Goal: Task Accomplishment & Management: Manage account settings

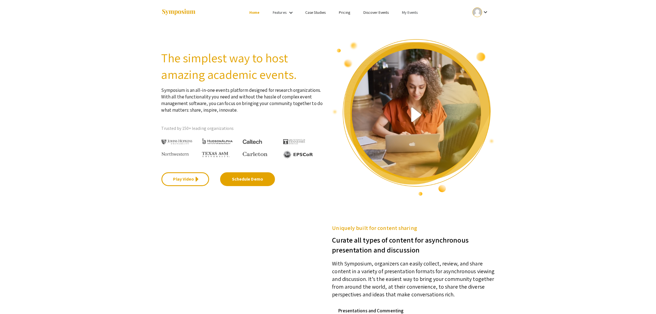
click at [412, 11] on link "My Events" at bounding box center [410, 12] width 16 height 5
click at [412, 28] on button "Events I've organized" at bounding box center [417, 24] width 47 height 13
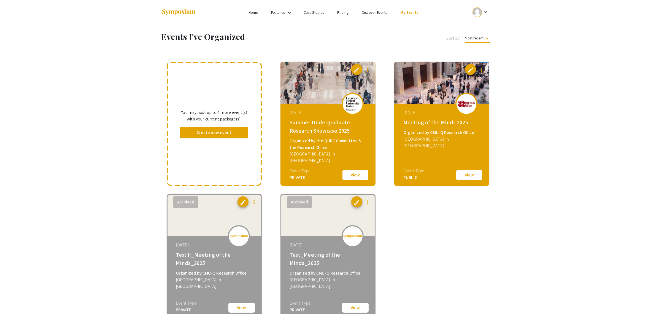
click at [353, 175] on button "View" at bounding box center [355, 175] width 28 height 12
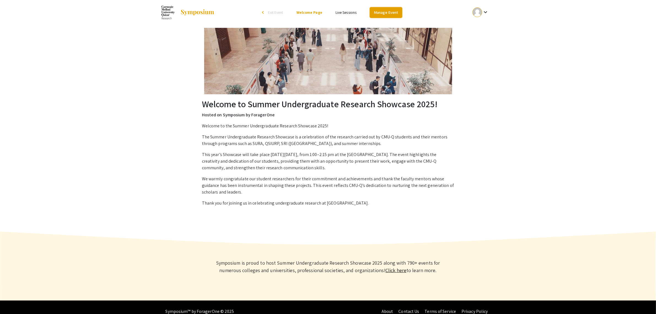
click at [395, 9] on link "Manage Event" at bounding box center [386, 12] width 32 height 11
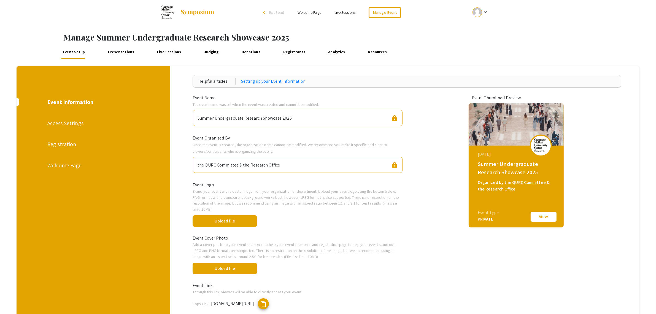
click at [116, 50] on link "Presentations" at bounding box center [120, 51] width 29 height 13
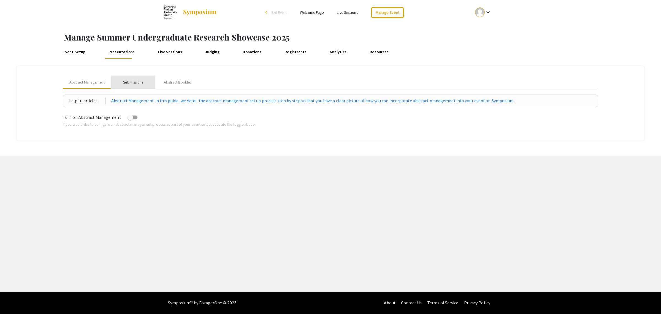
click at [130, 80] on div "Submissions" at bounding box center [133, 82] width 20 height 6
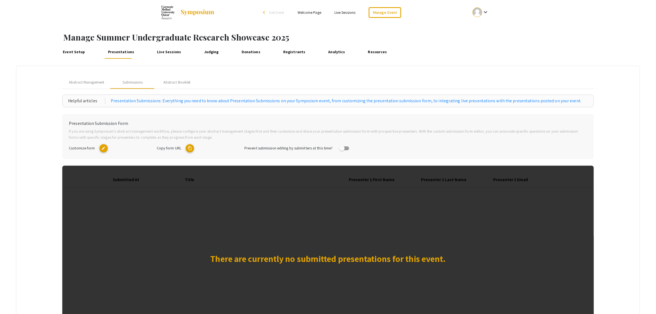
click at [104, 146] on mat-icon "edit" at bounding box center [103, 148] width 8 height 8
click at [263, 10] on li "arrow_back_ios Exit Event" at bounding box center [275, 12] width 32 height 7
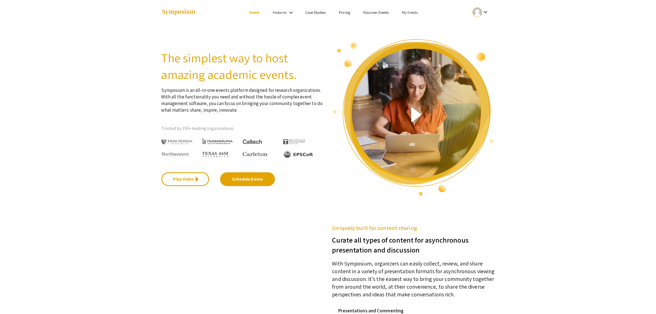
click at [404, 13] on link "My Events" at bounding box center [410, 12] width 16 height 5
click at [413, 26] on button "Events I've organized" at bounding box center [417, 24] width 47 height 13
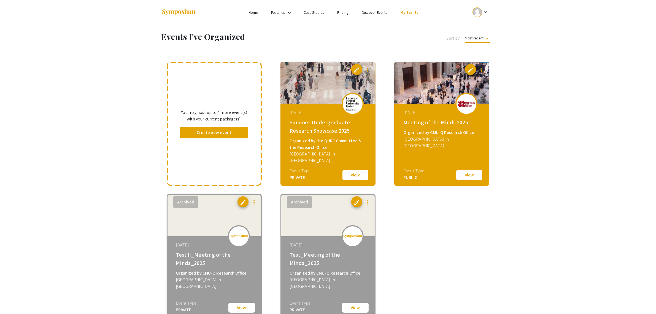
click at [474, 174] on button "View" at bounding box center [469, 175] width 28 height 12
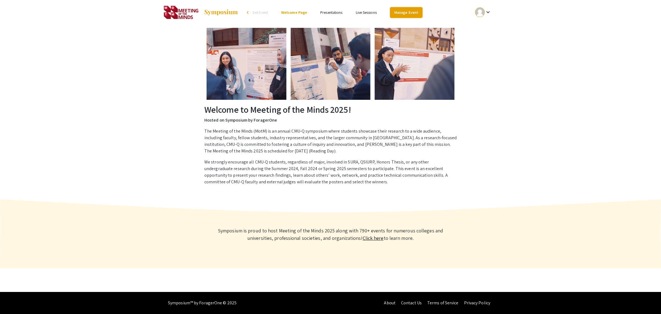
click at [400, 11] on link "Manage Event" at bounding box center [406, 12] width 32 height 11
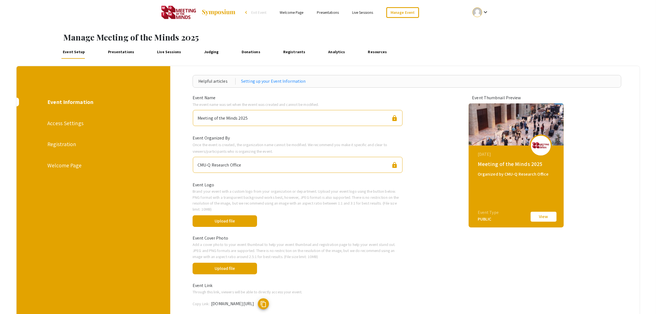
click at [114, 53] on link "Presentations" at bounding box center [120, 51] width 29 height 13
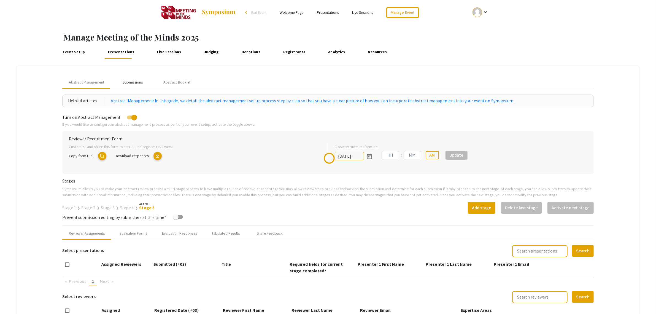
click at [140, 82] on div "Submissions" at bounding box center [133, 82] width 20 height 6
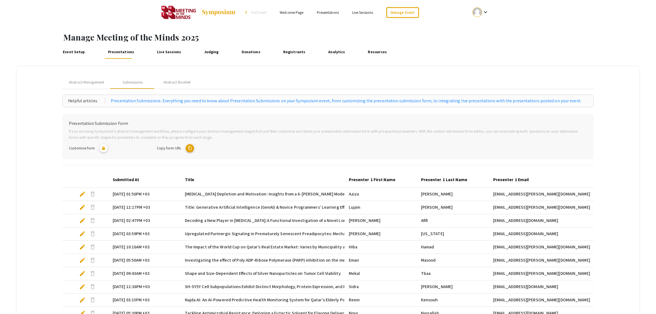
click at [205, 192] on span "[MEDICAL_DATA] Depletion and Motivation: Insights from a 6-[PERSON_NAME] Model" at bounding box center [265, 194] width 161 height 7
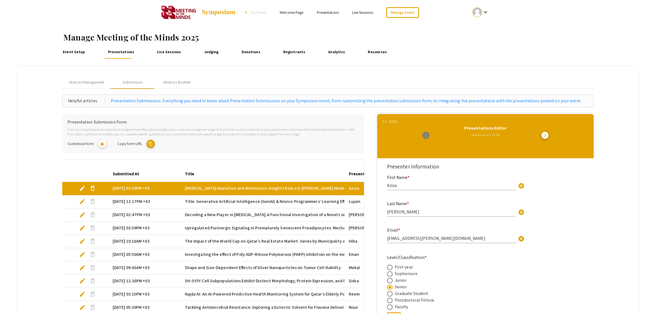
select select "custom"
type input "0"
select select "custom"
type input "1"
select select "auto"
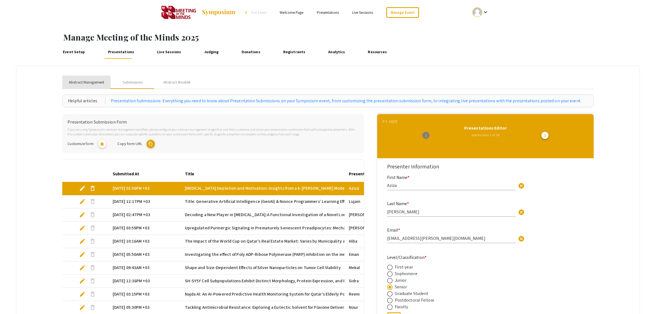
click at [84, 83] on span "Abstract Management" at bounding box center [86, 82] width 35 height 6
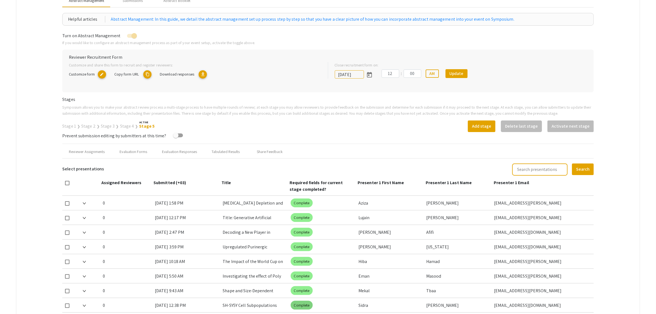
scroll to position [47, 0]
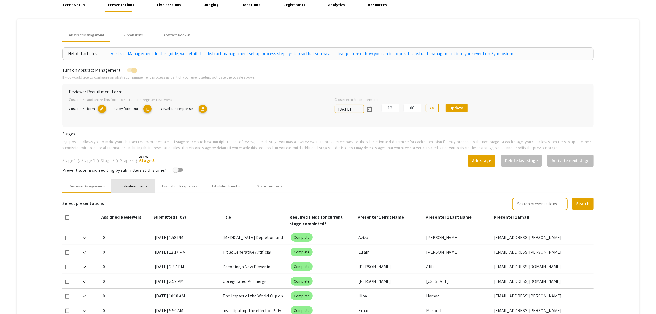
click at [135, 185] on div "Evaluation Forms" at bounding box center [134, 186] width 28 height 6
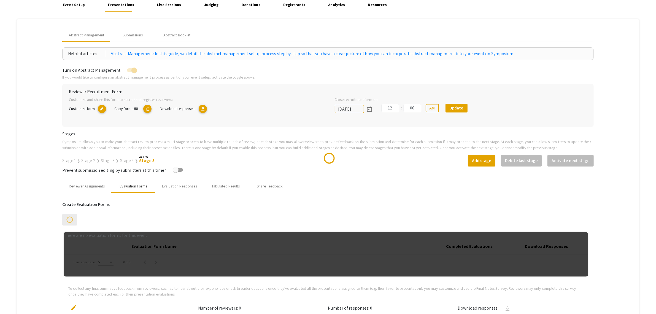
scroll to position [177, 0]
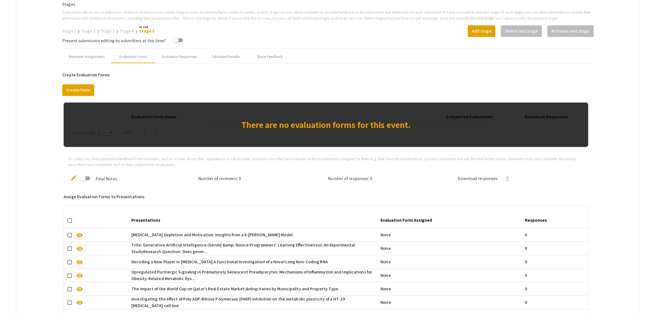
click at [80, 234] on span "visibility" at bounding box center [79, 235] width 7 height 7
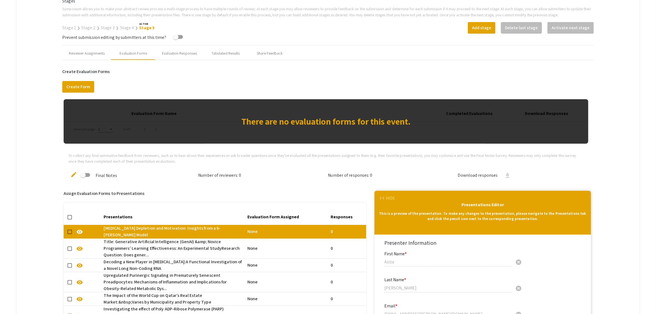
scroll to position [0, 0]
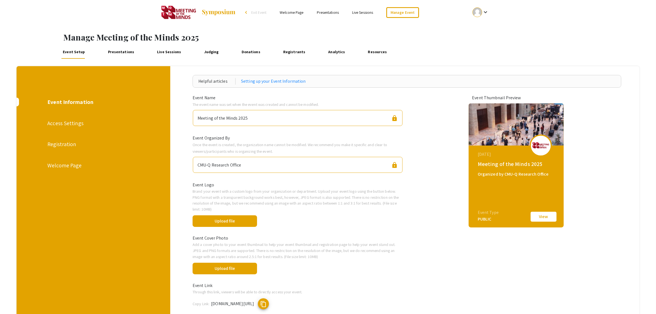
click at [248, 12] on div "arrow_back_ios" at bounding box center [246, 12] width 3 height 3
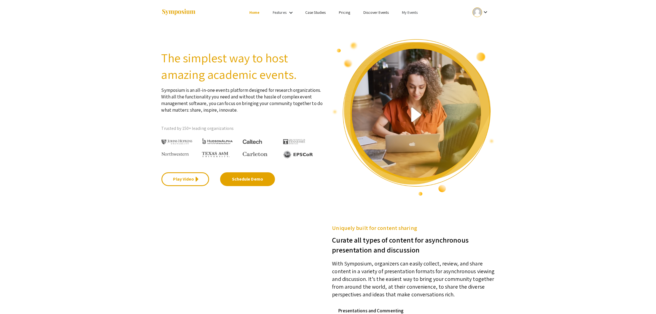
click at [409, 12] on link "My Events" at bounding box center [410, 12] width 16 height 5
click at [415, 24] on button "Events I've organized" at bounding box center [417, 24] width 47 height 13
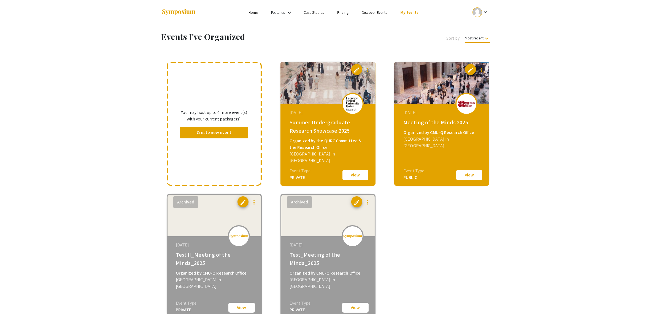
scroll to position [52, 0]
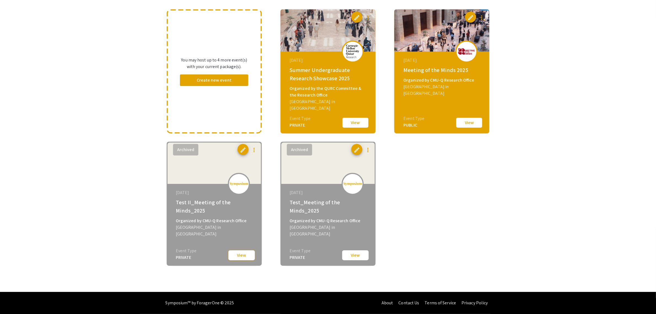
click at [242, 258] on button "View" at bounding box center [242, 255] width 28 height 11
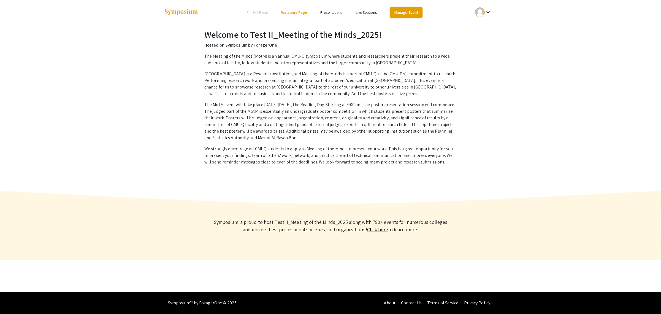
click at [405, 10] on link "Manage Event" at bounding box center [406, 12] width 32 height 11
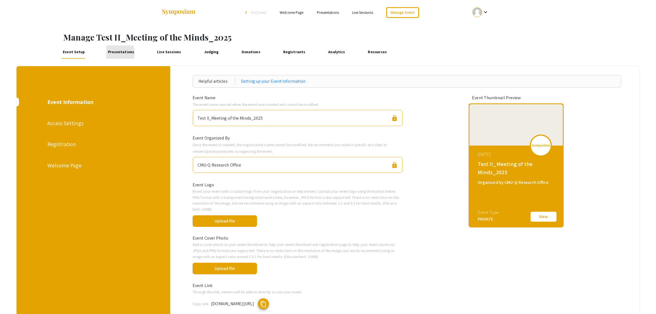
click at [111, 53] on link "Presentations" at bounding box center [120, 51] width 29 height 13
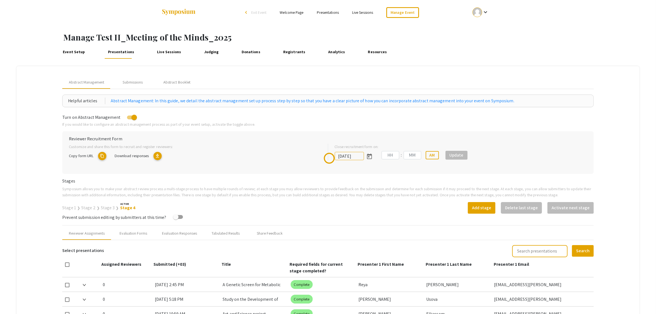
type input "[DATE]"
type input "09"
type input "14"
click at [134, 84] on div "Submissions" at bounding box center [133, 82] width 20 height 6
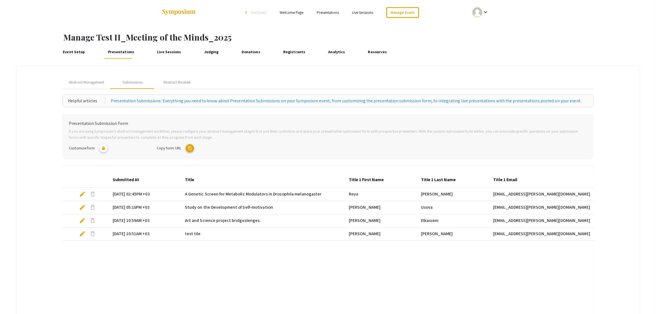
click at [209, 194] on span "A Genetic Screen for Metabolic Modulators in Drosophila melanogaster" at bounding box center [253, 194] width 137 height 7
select select "custom"
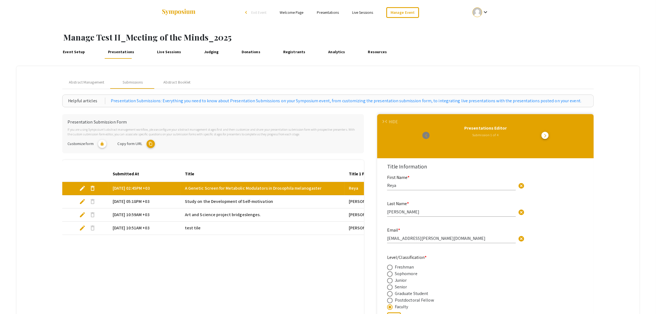
type input "0"
select select "custom"
type input "1"
select select "auto"
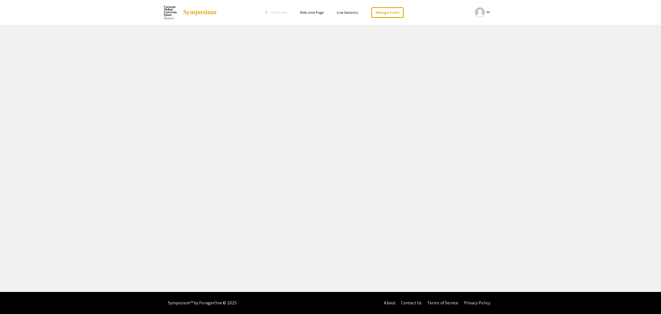
select select "8"
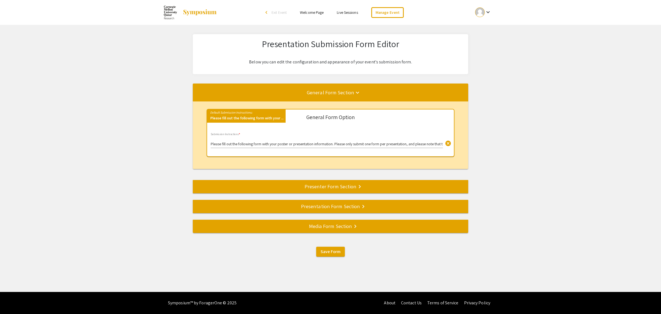
click at [344, 185] on div "Presenter Form Section keyboard_arrow_right" at bounding box center [330, 186] width 275 height 8
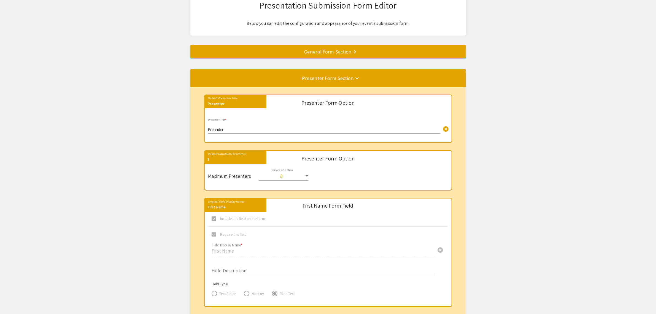
scroll to position [4, 0]
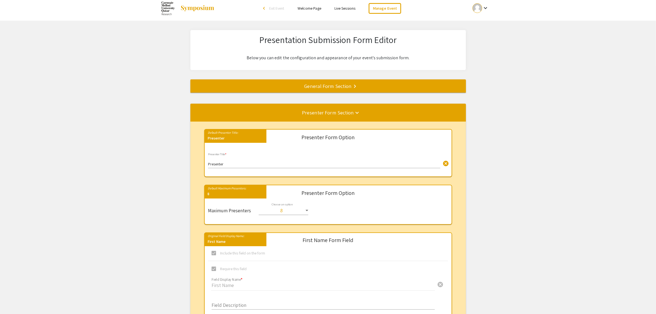
click at [249, 135] on div "Presenter" at bounding box center [236, 138] width 62 height 7
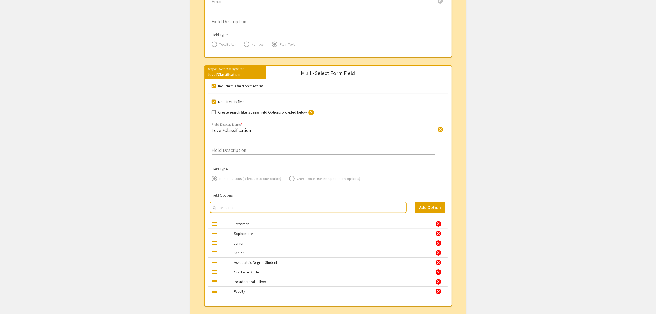
scroll to position [555, 0]
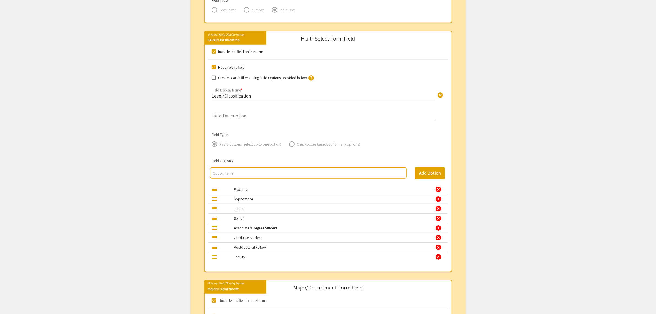
click at [277, 176] on input "multi select option input" at bounding box center [308, 173] width 191 height 6
type input "First Year"
click at [433, 173] on button "Add Option" at bounding box center [430, 173] width 30 height 12
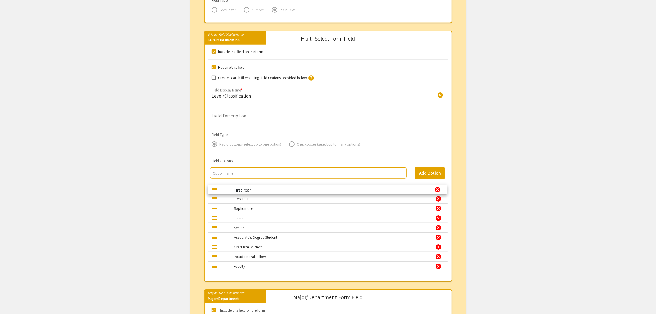
drag, startPoint x: 241, startPoint y: 267, endPoint x: 240, endPoint y: 190, distance: 76.8
click at [439, 200] on div "cancel" at bounding box center [438, 199] width 7 height 7
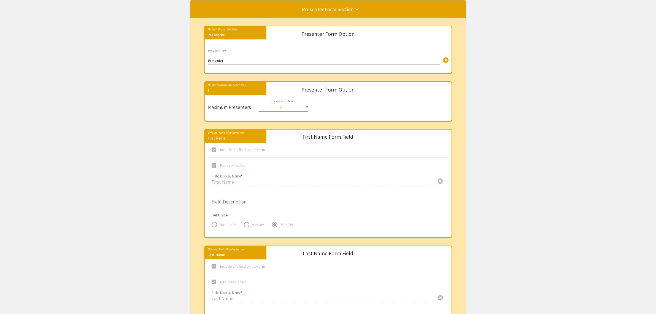
scroll to position [0, 0]
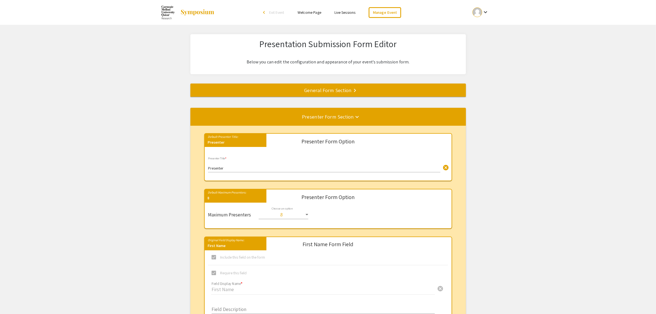
click at [340, 91] on div "General Form Section keyboard_arrow_right" at bounding box center [327, 90] width 275 height 8
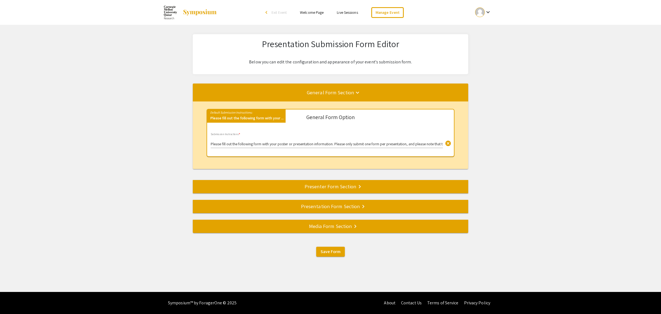
click at [275, 191] on mat-divider at bounding box center [523, 186] width 661 height 18
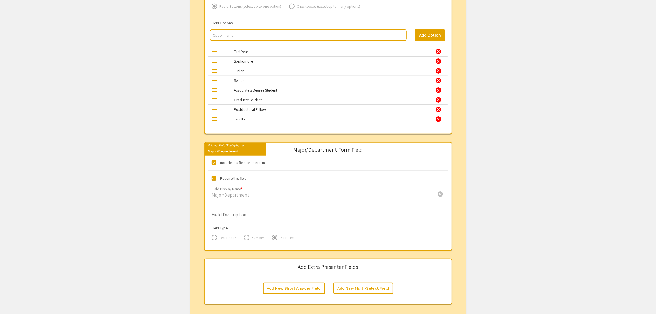
scroll to position [799, 0]
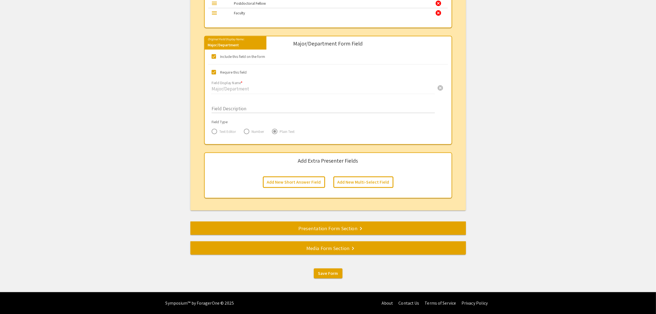
click at [281, 225] on div "Presentation Form Section keyboard_arrow_right" at bounding box center [327, 228] width 275 height 8
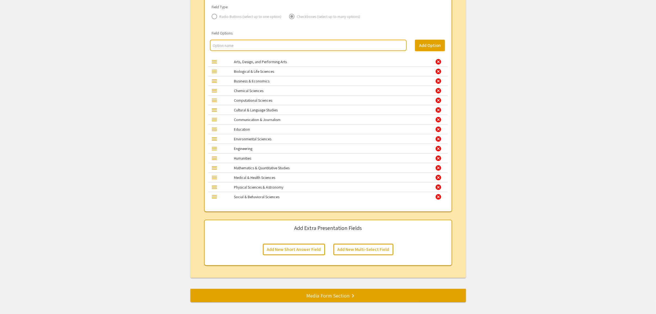
scroll to position [656, 0]
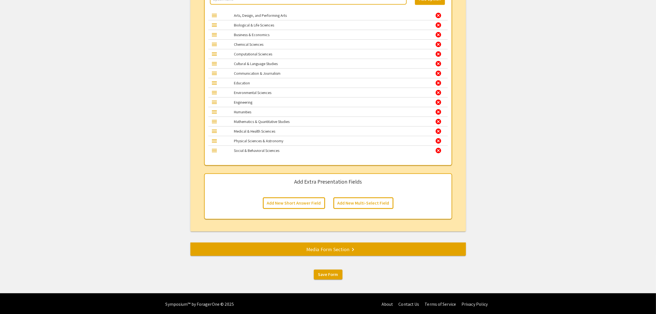
click at [278, 247] on div "Media Form Section keyboard_arrow_right" at bounding box center [327, 249] width 275 height 8
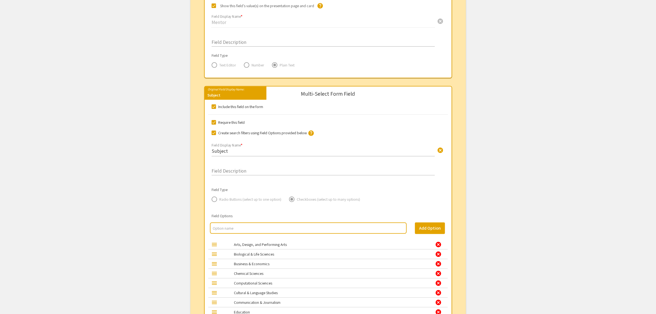
scroll to position [147, 0]
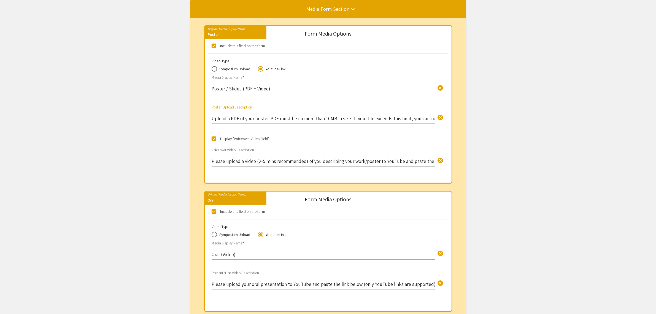
click at [274, 121] on input "Upload a PDF of your poster. PDF must be no more than 10MB in size. If your fil…" at bounding box center [323, 118] width 223 height 6
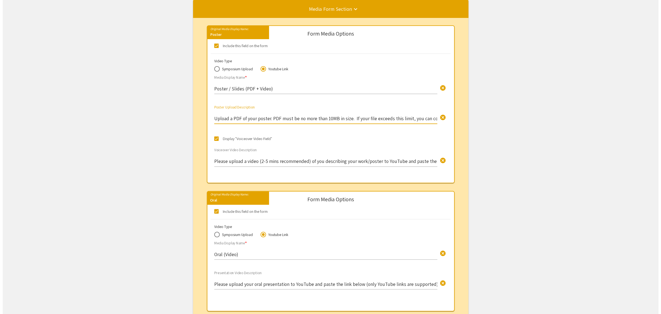
scroll to position [0, 0]
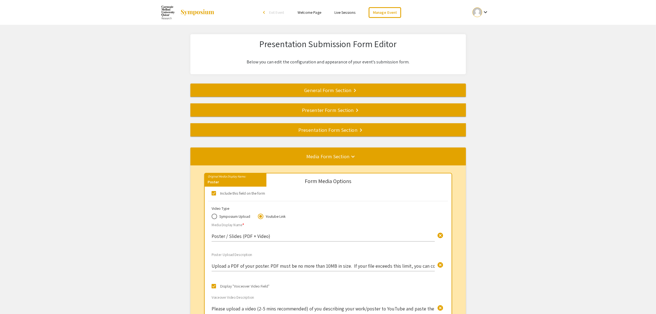
click at [291, 90] on div "General Form Section keyboard_arrow_right" at bounding box center [327, 90] width 275 height 8
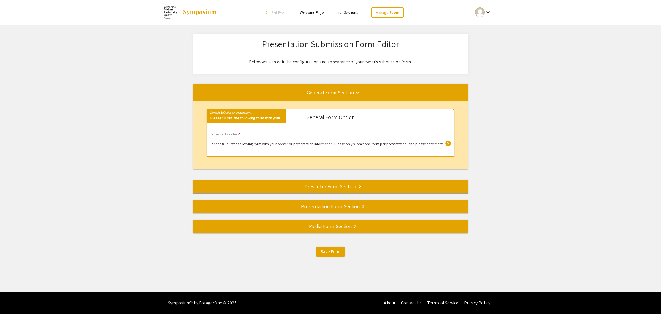
click at [277, 145] on input "Please fill out the following form with your poster or presentation information…" at bounding box center [327, 144] width 232 height 4
paste input "use the poster template provided to you by the QURC committee"
click at [333, 143] on input "Please use the poster template provided to you by the QURC committee." at bounding box center [327, 144] width 232 height 4
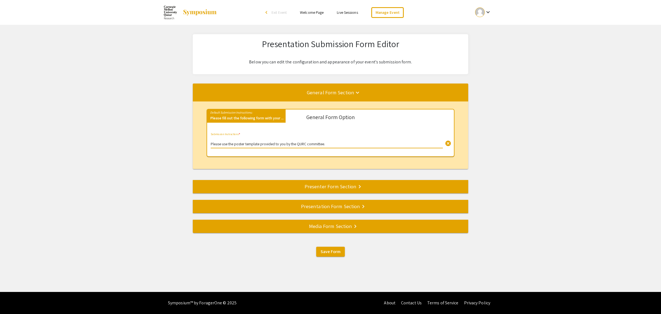
paste input "Deadline to submit the poster: Thursday Sept 4, midnight."
click at [418, 145] on input "Please use the poster template provided to you by the QURC committee. Deadline …" at bounding box center [327, 144] width 232 height 4
paste input "If you have any questions, don't hesitate to contact: qurccommittee@andrew.cmu.…"
type input "Please use the poster template provided to you by the QURC committee. Deadline …"
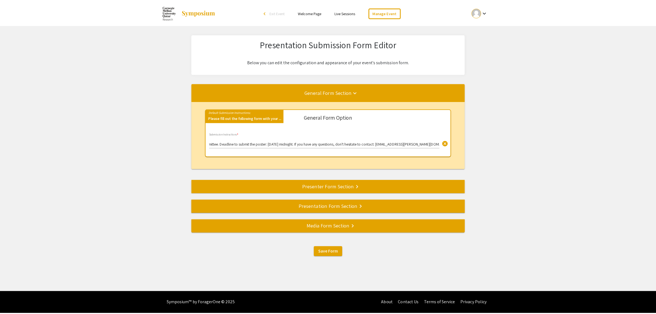
scroll to position [0, 0]
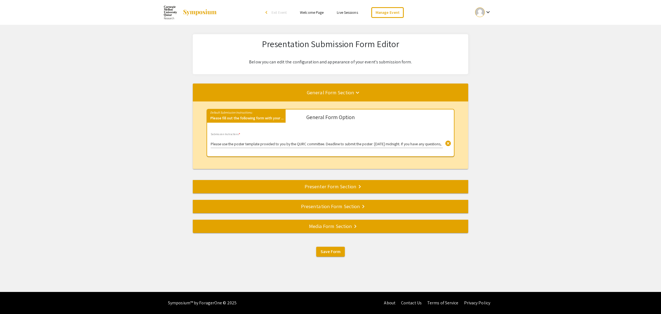
click at [317, 185] on div "Presenter Form Section keyboard_arrow_right" at bounding box center [330, 186] width 275 height 8
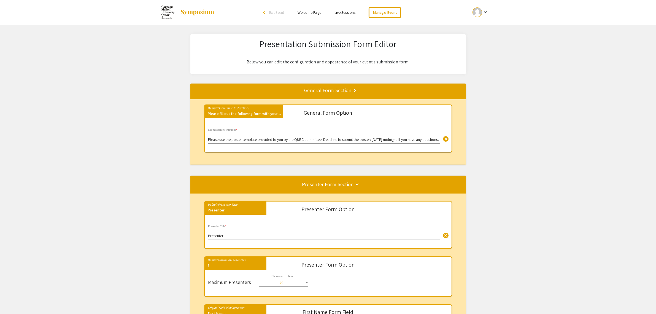
scroll to position [107, 0]
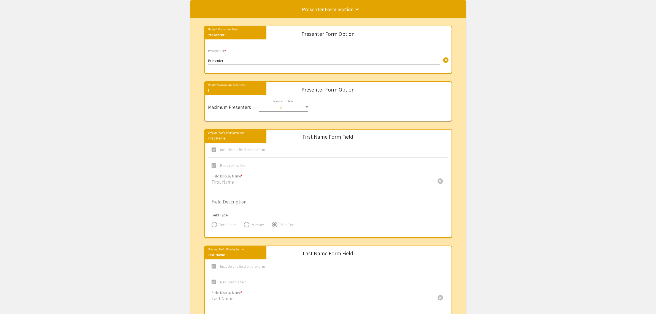
click at [234, 62] on input "Presenter" at bounding box center [324, 61] width 232 height 4
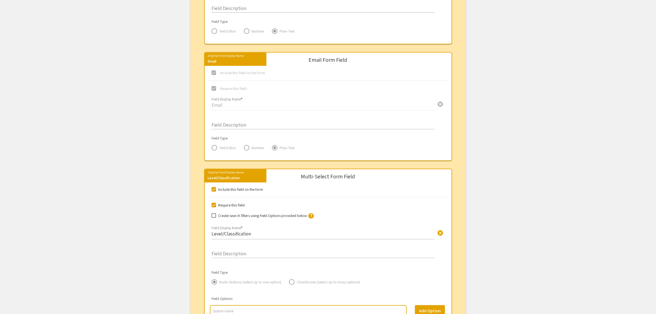
scroll to position [452, 0]
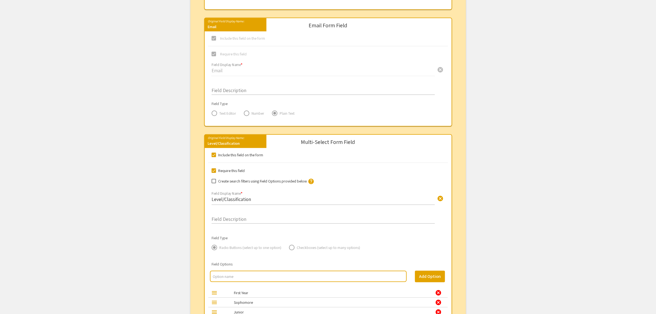
type input "Presenter Information"
drag, startPoint x: 238, startPoint y: 199, endPoint x: 257, endPoint y: 200, distance: 19.3
click at [238, 199] on input "Level/Classification" at bounding box center [323, 199] width 223 height 6
drag, startPoint x: 254, startPoint y: 200, endPoint x: 191, endPoint y: 197, distance: 62.6
click at [192, 197] on div "Default Presenter Title: Presenter Presenter Form Option Presenter Information …" at bounding box center [327, 116] width 275 height 884
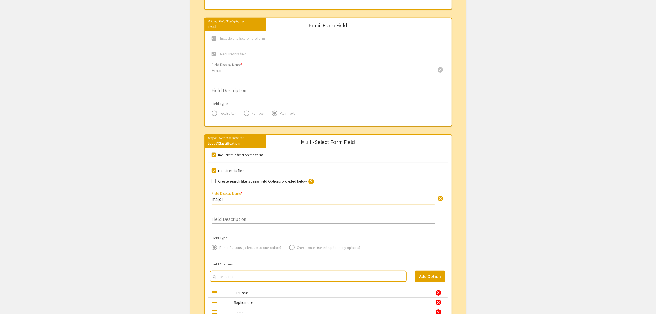
drag, startPoint x: 216, startPoint y: 200, endPoint x: 197, endPoint y: 202, distance: 19.6
click at [197, 202] on div "Default Presenter Title: Presenter Presenter Form Option Presenter Information …" at bounding box center [327, 116] width 275 height 884
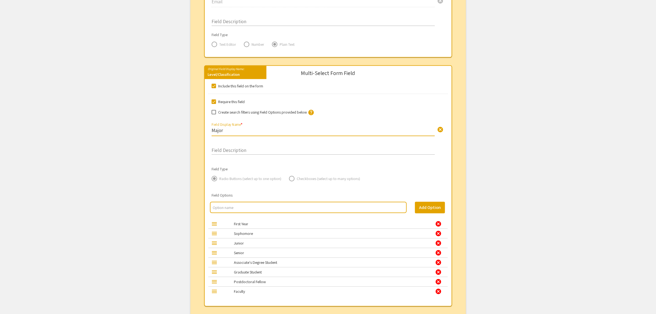
scroll to position [555, 0]
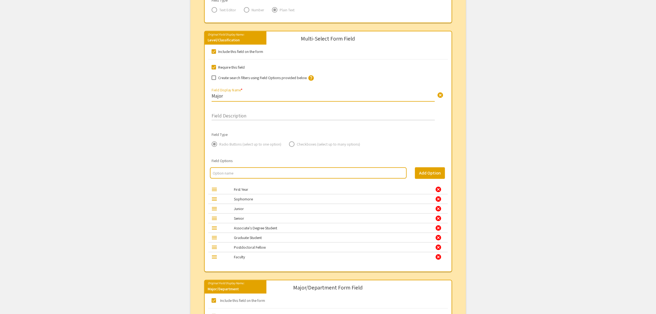
drag, startPoint x: 229, startPoint y: 96, endPoint x: 187, endPoint y: 96, distance: 41.9
click at [187, 96] on app-submissions-form-editor "Presentation Submission Form Editor Below you can edit the configuration and ap…" at bounding box center [328, 0] width 656 height 1043
type input "Class"
click at [440, 228] on div "cancel" at bounding box center [438, 227] width 7 height 7
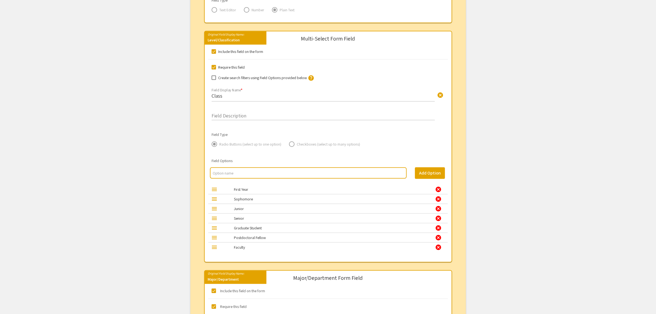
click at [440, 228] on div "cancel" at bounding box center [438, 227] width 7 height 7
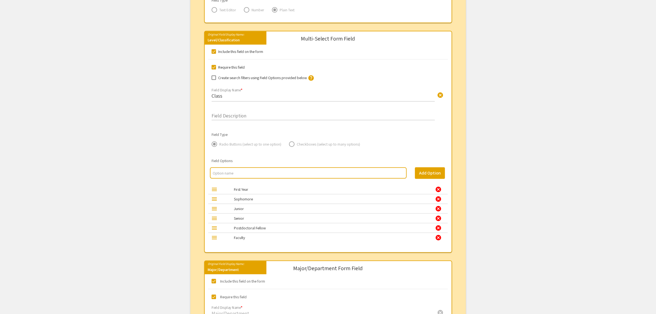
click at [440, 229] on div "cancel" at bounding box center [438, 227] width 7 height 7
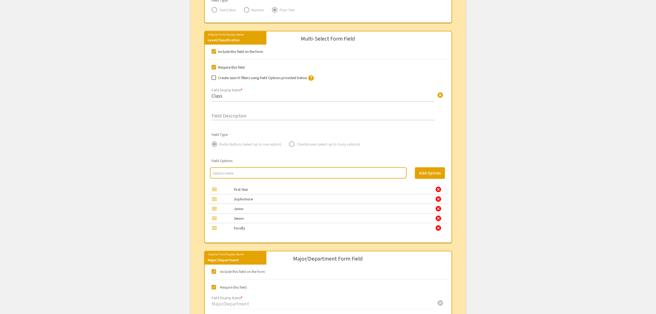
click at [440, 227] on div "cancel" at bounding box center [438, 227] width 7 height 7
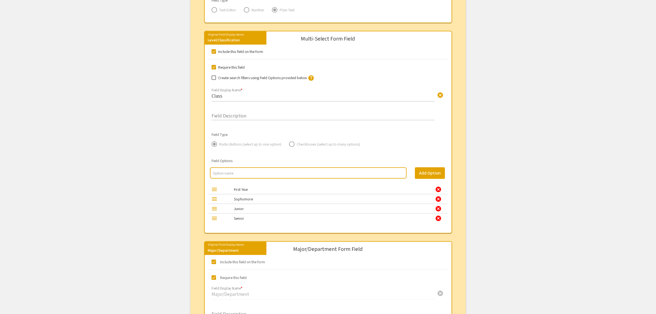
scroll to position [658, 0]
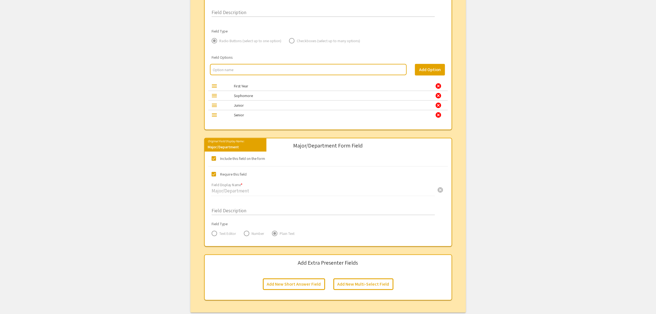
click at [246, 234] on span at bounding box center [247, 234] width 6 height 6
click at [247, 231] on span at bounding box center [247, 234] width 6 height 6
click at [244, 206] on div "Field Description" at bounding box center [323, 207] width 223 height 15
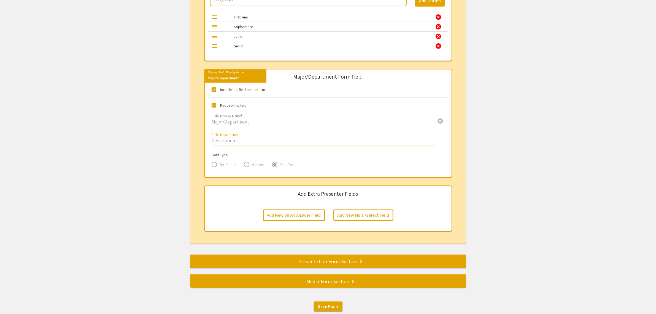
click at [215, 105] on span at bounding box center [214, 105] width 4 height 4
click at [214, 107] on input "Require this field" at bounding box center [213, 107] width 0 height 0
checkbox input "false"
click at [213, 90] on span at bounding box center [214, 89] width 4 height 4
click at [213, 92] on input "Include this field on the form" at bounding box center [213, 92] width 0 height 0
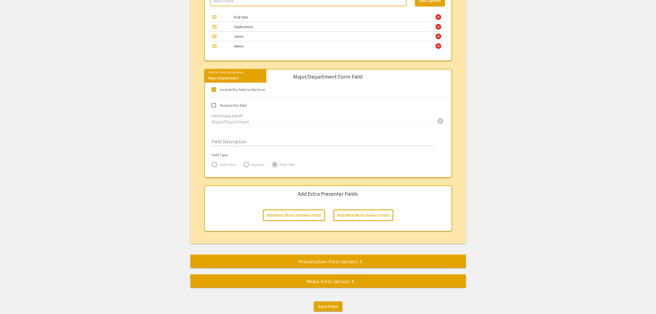
checkbox input "false"
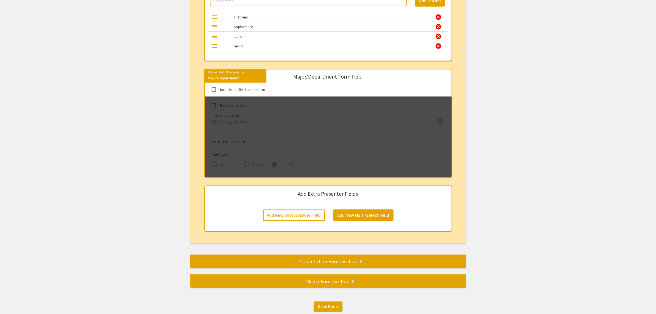
click at [381, 216] on button "Add New Multi-Select Field" at bounding box center [363, 215] width 60 height 12
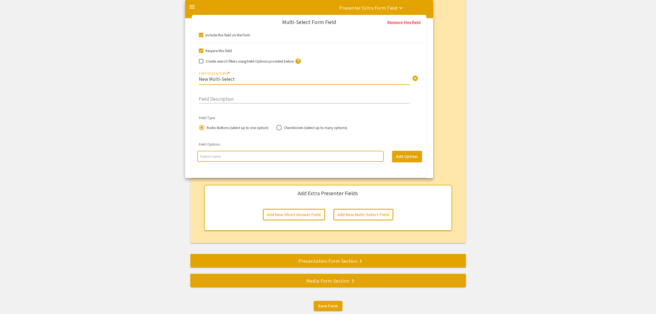
scroll to position [761, 0]
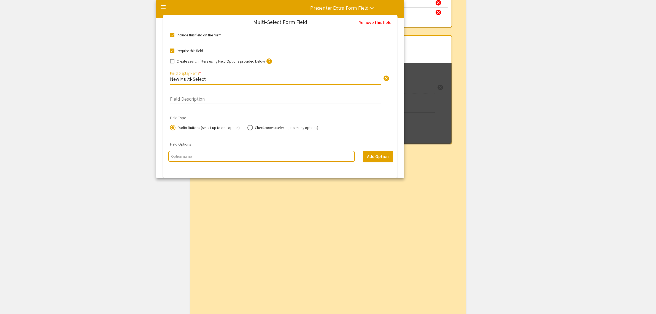
drag, startPoint x: 248, startPoint y: 80, endPoint x: 200, endPoint y: 80, distance: 47.9
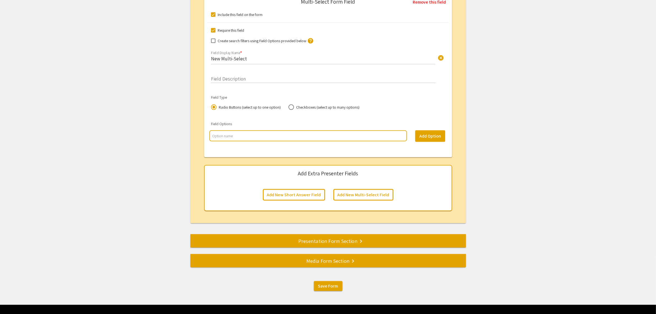
scroll to position [864, 0]
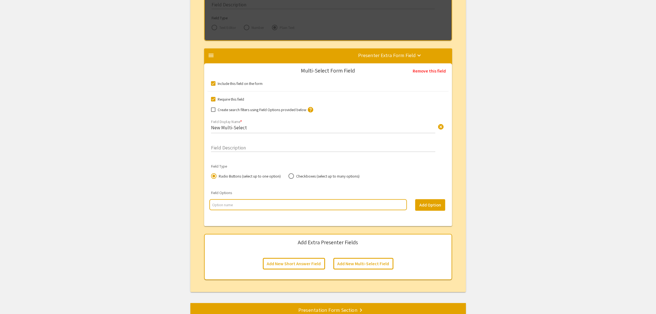
type input "Major"
click at [232, 128] on input "New Multi-Select" at bounding box center [323, 127] width 224 height 6
type input "Major"
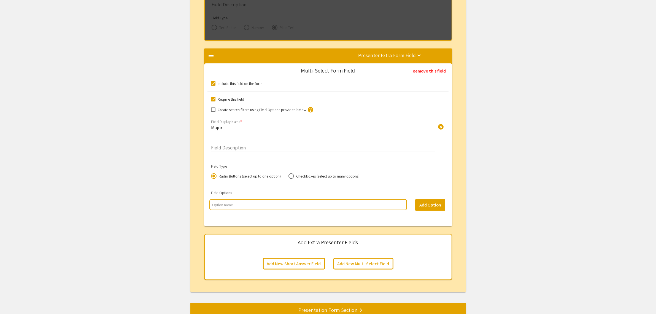
click at [243, 206] on input "multi select option input" at bounding box center [308, 205] width 192 height 6
type input "Biologi"
click at [229, 205] on input "Biologi" at bounding box center [308, 205] width 192 height 6
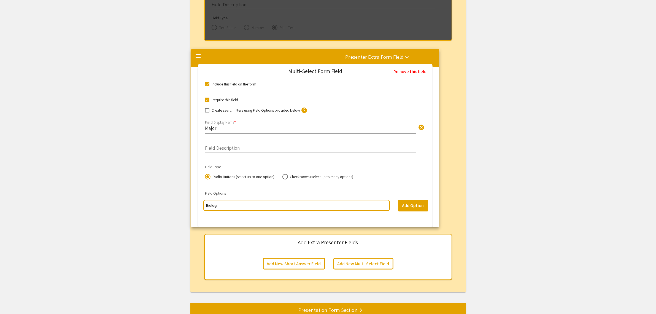
scroll to position [761, 0]
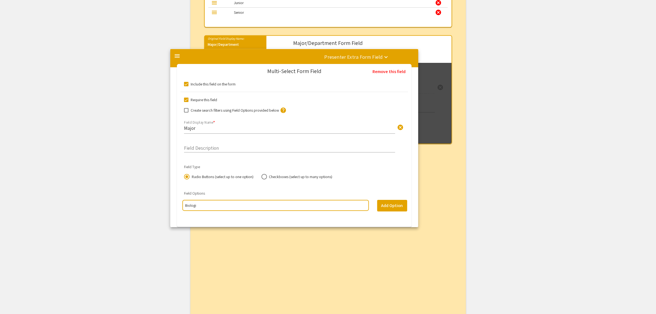
drag, startPoint x: 220, startPoint y: 205, endPoint x: 204, endPoint y: 205, distance: 15.7
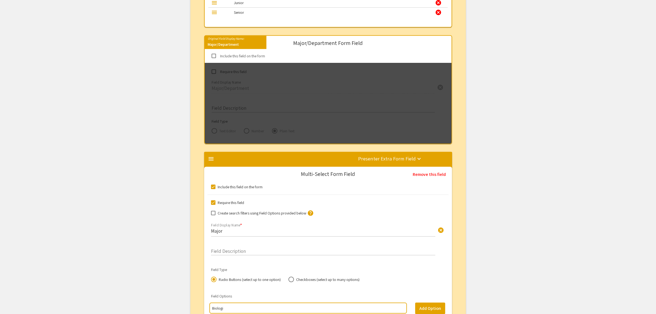
scroll to position [864, 0]
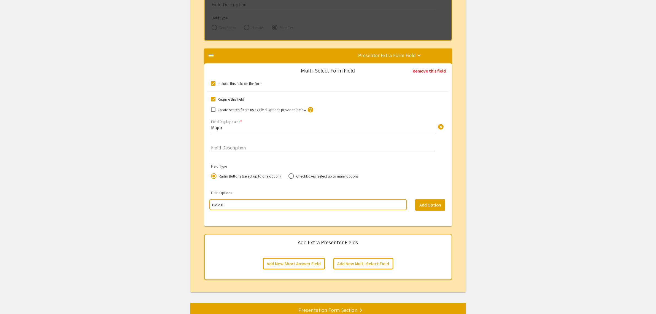
click at [218, 206] on input "Biologi" at bounding box center [308, 205] width 192 height 6
click at [243, 207] on input "multi select option input" at bounding box center [308, 205] width 192 height 6
paste input "Biological Sciences"
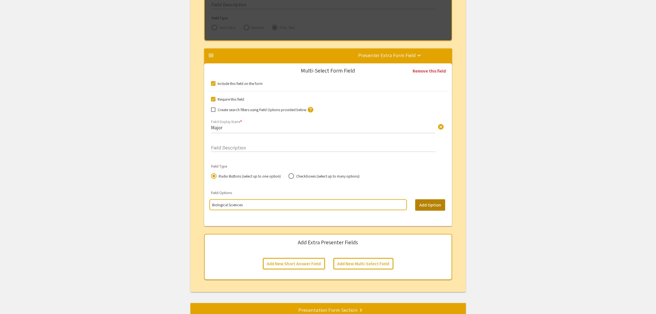
type input "Biological Sciences"
click at [426, 205] on button "Add Option" at bounding box center [430, 205] width 30 height 12
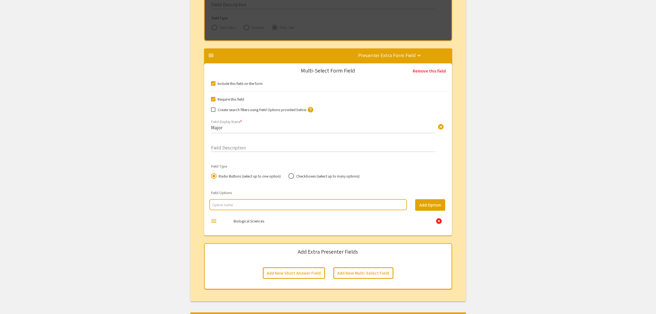
click at [233, 204] on input "multi select option input" at bounding box center [308, 205] width 192 height 6
paste input "Business Administration"
type input "Business Administration"
click at [442, 203] on button "Add Option" at bounding box center [430, 205] width 30 height 12
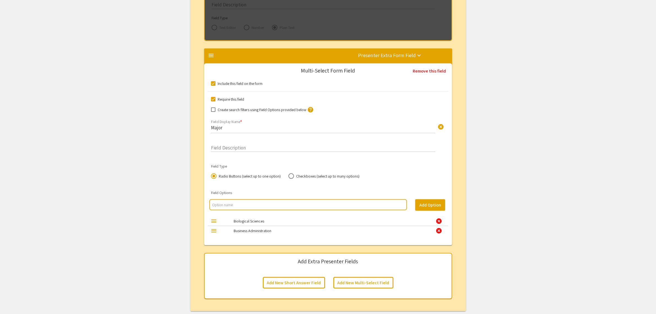
click at [238, 209] on div at bounding box center [307, 204] width 197 height 11
click at [239, 207] on input "multi select option input" at bounding box center [308, 205] width 192 height 6
paste input "Computer Science"
type input "Computer Science"
click at [428, 208] on button "Add Option" at bounding box center [430, 205] width 30 height 12
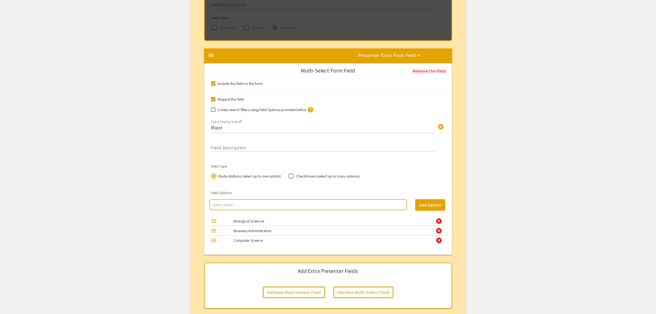
click at [237, 207] on input "multi select option input" at bounding box center [308, 205] width 192 height 6
paste input "Information Systems"
type input "Information Systems"
click at [422, 208] on button "Add Option" at bounding box center [430, 205] width 30 height 12
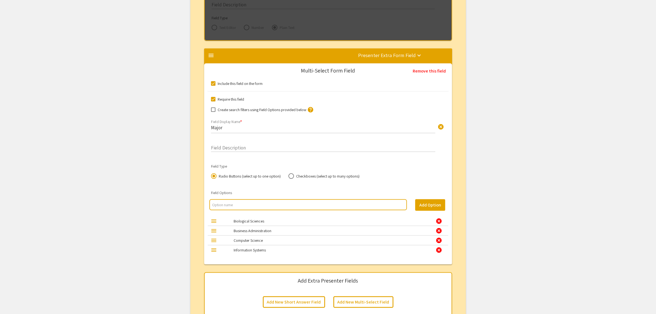
click at [293, 204] on input "multi select option input" at bounding box center [308, 205] width 192 height 6
paste input "Arts and Sciences"
type input "Arts and Sciences"
click at [429, 207] on button "Add Option" at bounding box center [430, 205] width 30 height 12
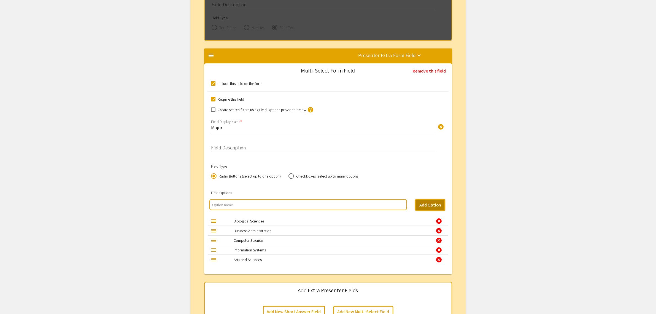
scroll to position [967, 0]
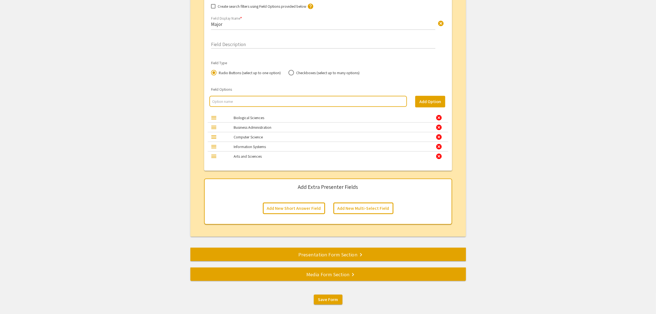
click at [310, 254] on div "Presentation Form Section keyboard_arrow_right" at bounding box center [327, 254] width 275 height 8
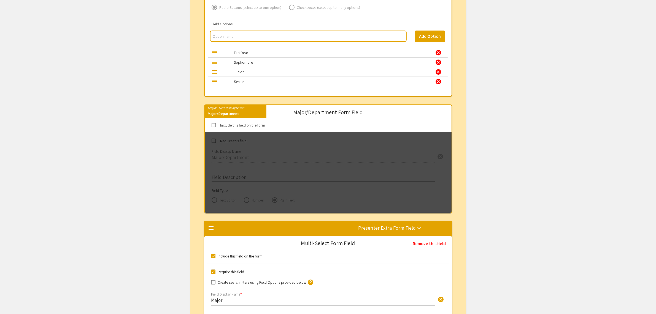
scroll to position [128, 0]
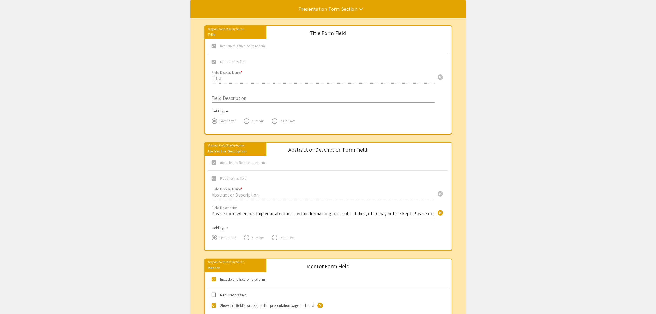
click at [215, 163] on span at bounding box center [214, 162] width 4 height 4
click at [215, 180] on span at bounding box center [214, 178] width 4 height 4
click at [241, 149] on div "Abstract or Description" at bounding box center [236, 151] width 62 height 7
click at [216, 46] on span at bounding box center [214, 46] width 4 height 4
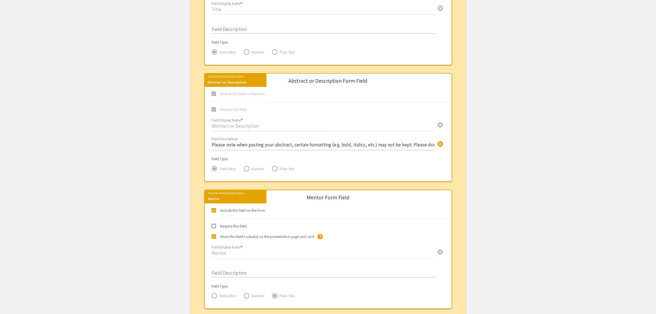
scroll to position [231, 0]
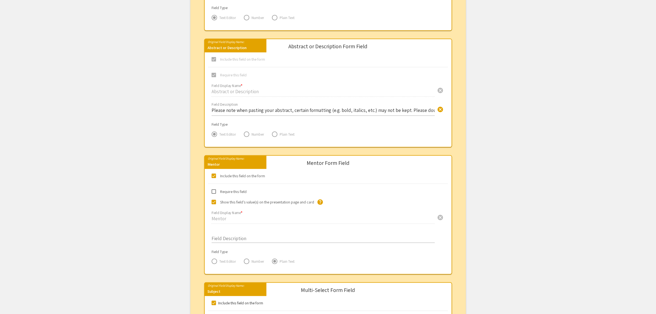
click at [216, 134] on span at bounding box center [215, 134] width 6 height 6
drag, startPoint x: 245, startPoint y: 135, endPoint x: 281, endPoint y: 133, distance: 36.5
click at [248, 135] on span at bounding box center [247, 134] width 6 height 6
click at [275, 134] on span at bounding box center [275, 134] width 6 height 6
click at [228, 77] on span "Require this field" at bounding box center [233, 75] width 26 height 7
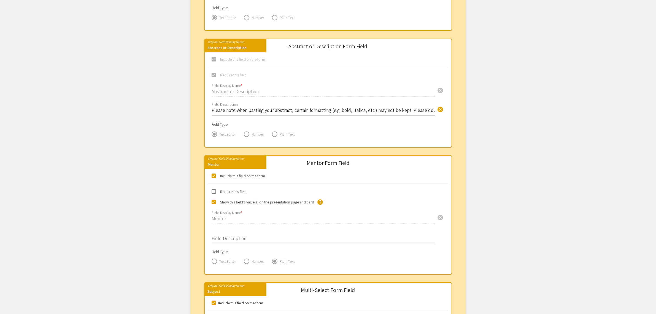
click at [232, 98] on div "Abstract or Description cancel Field Display Name *" at bounding box center [323, 92] width 223 height 21
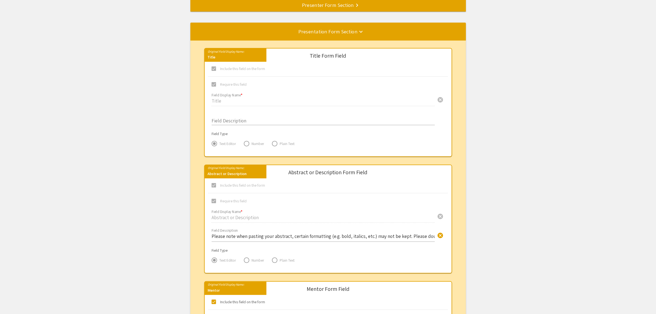
scroll to position [71, 0]
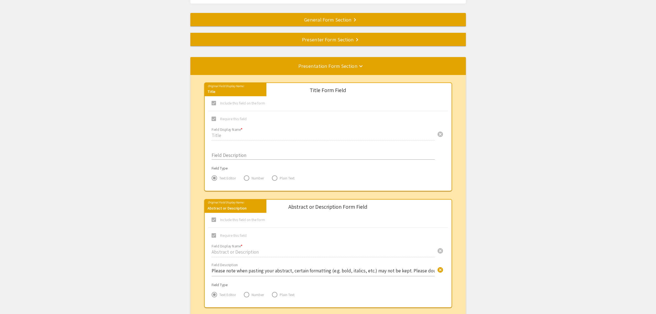
click at [294, 39] on div "Presenter Form Section keyboard_arrow_right" at bounding box center [327, 40] width 275 height 8
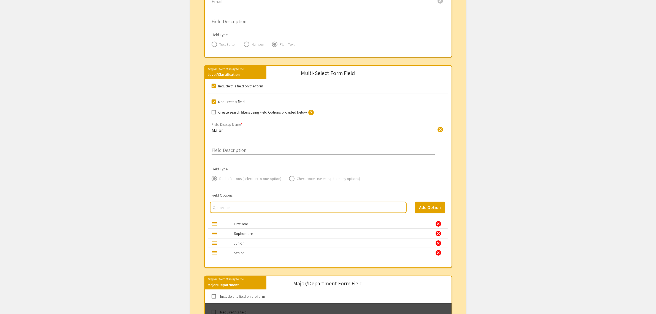
scroll to position [555, 0]
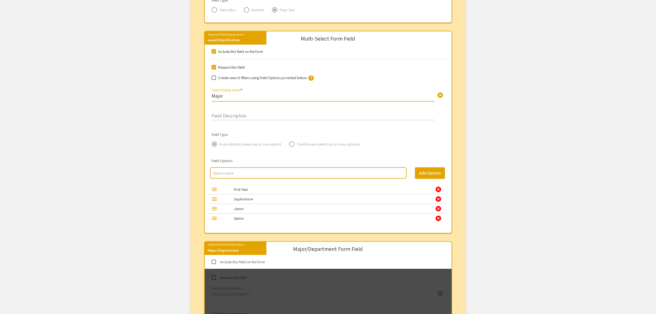
click at [220, 95] on input "Major" at bounding box center [323, 96] width 223 height 6
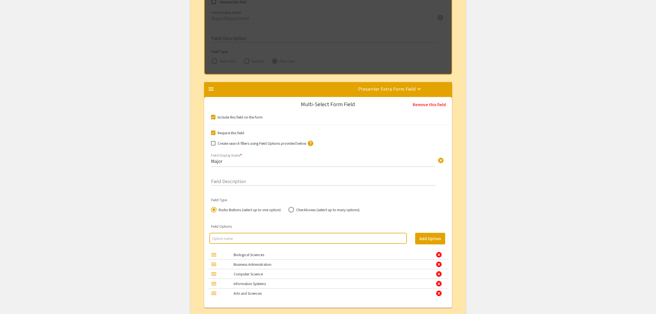
scroll to position [994, 0]
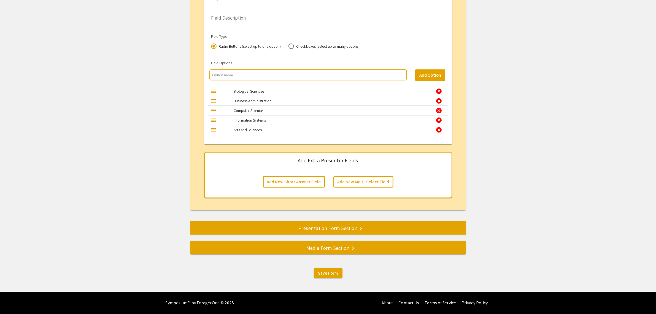
type input "Class"
click at [296, 226] on div "Presentation Form Section keyboard_arrow_right" at bounding box center [327, 228] width 275 height 8
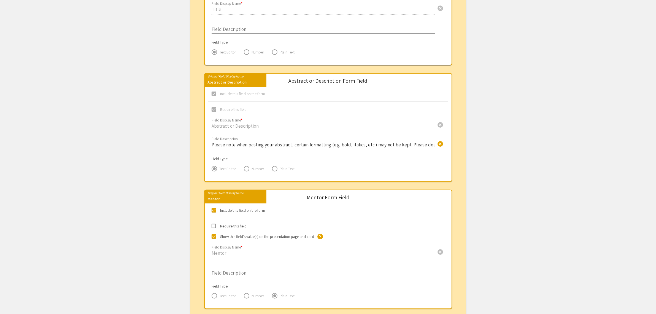
scroll to position [231, 0]
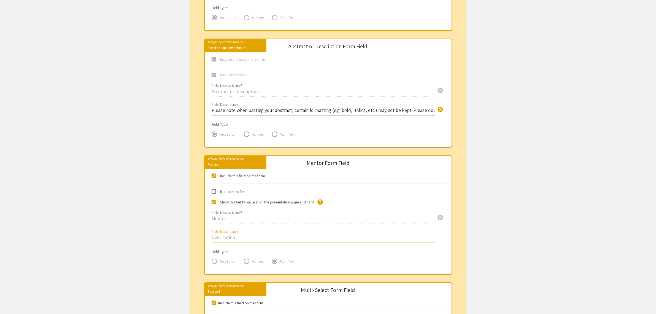
click at [230, 239] on input "Field Description" at bounding box center [323, 237] width 223 height 6
click at [267, 238] on input "Please separate mentors by comma" at bounding box center [323, 237] width 223 height 6
drag, startPoint x: 290, startPoint y: 238, endPoint x: 206, endPoint y: 233, distance: 84.4
click at [206, 233] on div "Please separate mentors by a comma cancel Field Description" at bounding box center [328, 238] width 248 height 21
drag, startPoint x: 282, startPoint y: 237, endPoint x: 280, endPoint y: 238, distance: 2.8
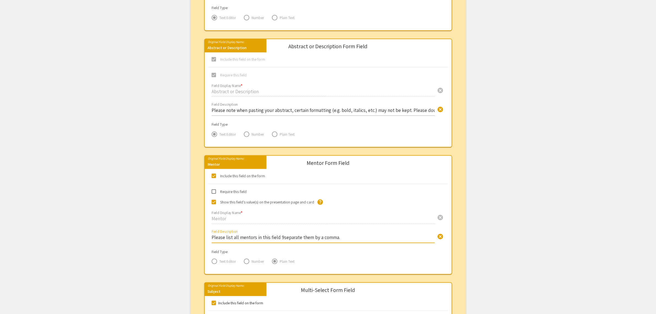
click at [280, 238] on input "Please list all mentors in this field 9separate them by a comma." at bounding box center [323, 237] width 223 height 6
click at [339, 237] on input "Please list all mentors in this field (separate them by a comma." at bounding box center [323, 237] width 223 height 6
click at [335, 238] on input "Please list all mentors in this field (separate them by a comma." at bounding box center [323, 237] width 223 height 6
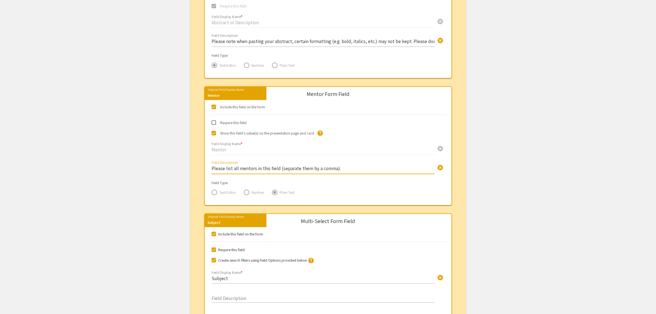
scroll to position [334, 0]
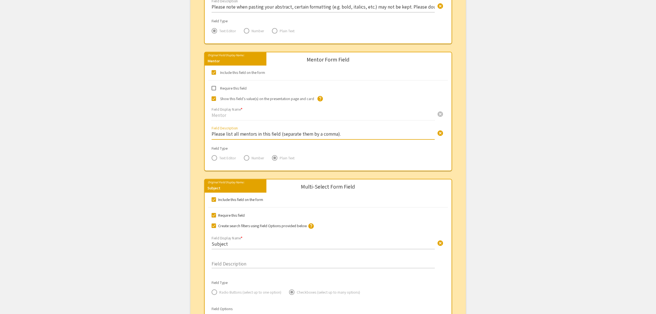
type input "Please list all mentors in this field (separate them by a comma)."
click at [213, 198] on span at bounding box center [214, 199] width 4 height 4
click at [213, 202] on input "Include this field on the form" at bounding box center [213, 202] width 0 height 0
checkbox input "false"
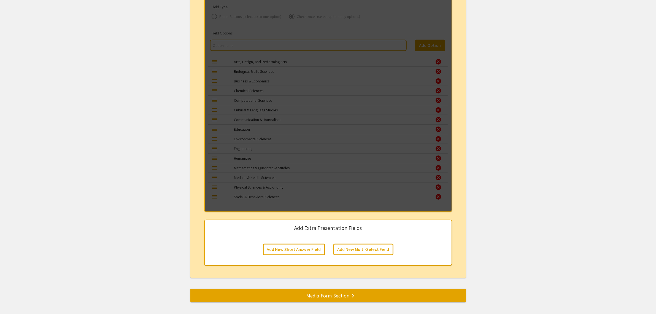
scroll to position [656, 0]
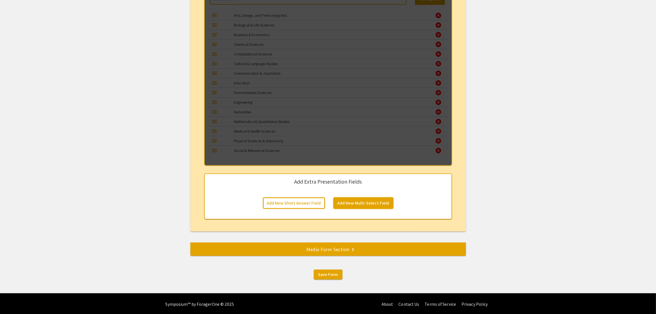
click at [381, 201] on button "Add New Multi-Select Field" at bounding box center [363, 203] width 60 height 12
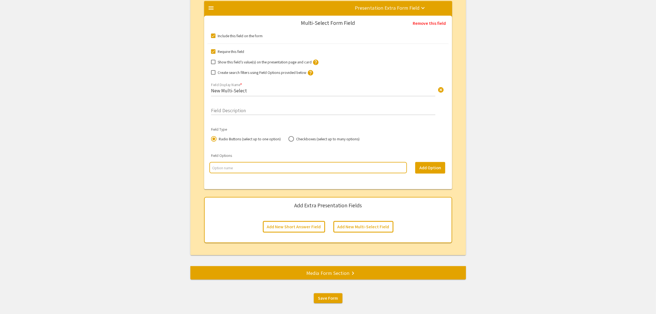
click at [235, 90] on input "New Multi-Select" at bounding box center [323, 90] width 224 height 6
click at [213, 61] on span at bounding box center [213, 62] width 4 height 4
click at [213, 64] on input "Show this field’s value(s) on the presentation page and card" at bounding box center [213, 64] width 0 height 0
click at [215, 61] on span at bounding box center [213, 62] width 4 height 4
click at [213, 64] on input "Show this field’s value(s) on the presentation page and card" at bounding box center [213, 64] width 0 height 0
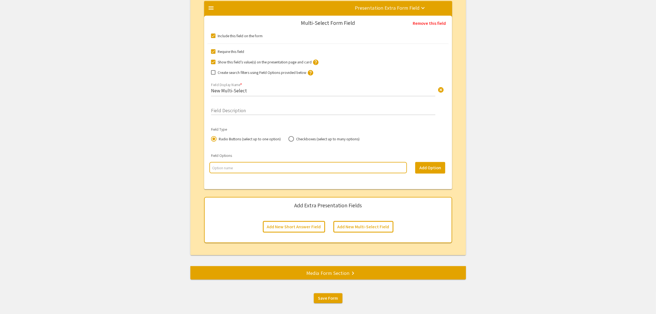
checkbox input "false"
click at [213, 71] on span at bounding box center [213, 72] width 4 height 4
click at [213, 75] on input "Create search filters using Field Options provided below" at bounding box center [213, 75] width 0 height 0
checkbox input "true"
click at [231, 91] on input "New Multi-Select" at bounding box center [323, 90] width 224 height 6
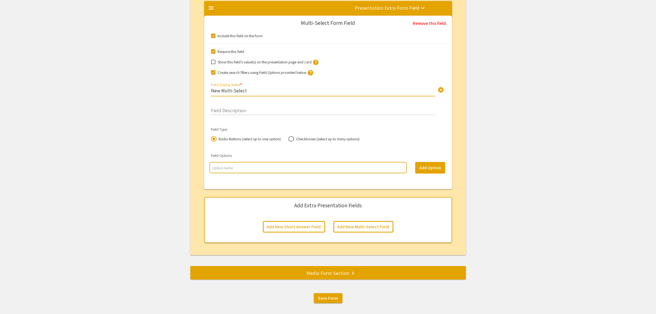
click at [231, 91] on input "New Multi-Select" at bounding box center [323, 90] width 224 height 6
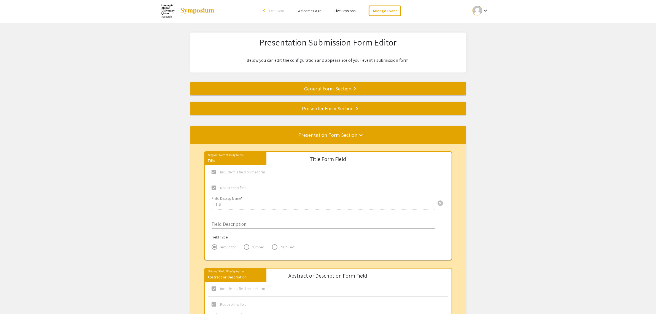
scroll to position [0, 0]
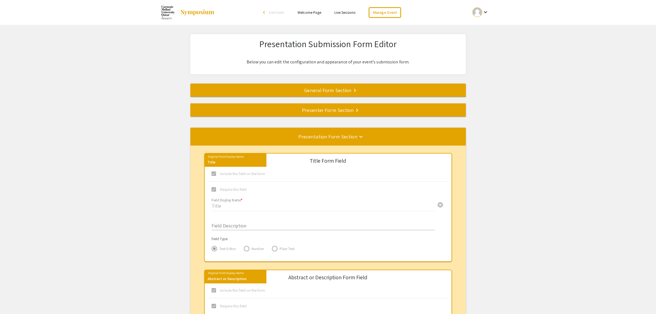
click at [308, 107] on div "Presenter Form Section keyboard_arrow_right" at bounding box center [327, 110] width 275 height 8
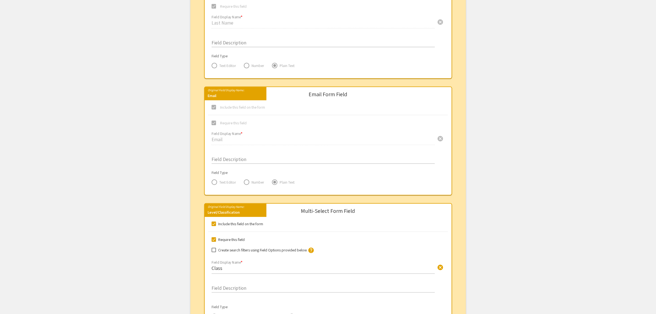
scroll to position [417, 0]
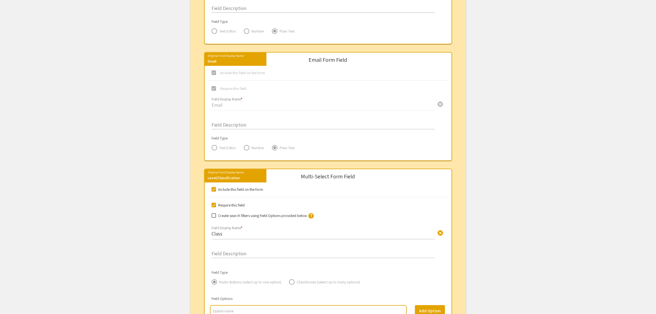
click at [213, 216] on span at bounding box center [214, 215] width 4 height 4
click at [213, 218] on input "Create search filters using Field Options provided below" at bounding box center [213, 218] width 0 height 0
checkbox input "true"
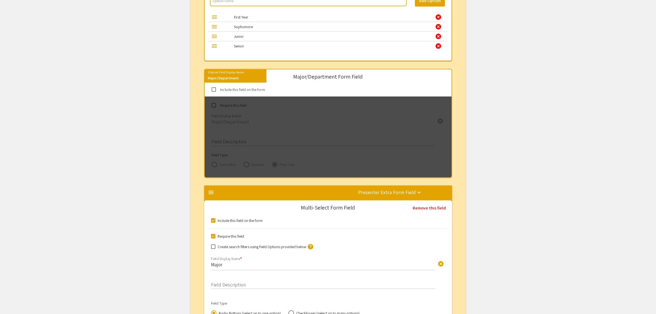
scroll to position [796, 0]
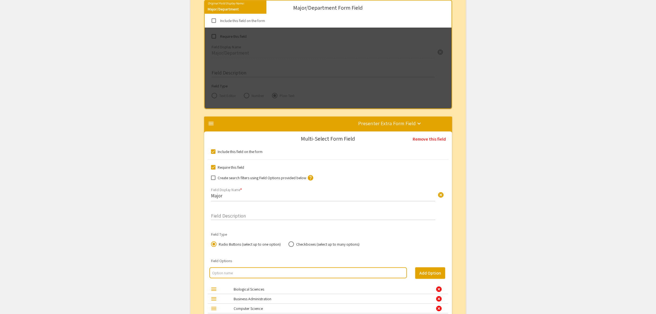
click at [214, 178] on span at bounding box center [213, 177] width 4 height 4
click at [213, 180] on input "Create search filters using Field Options provided below" at bounding box center [213, 180] width 0 height 0
checkbox input "true"
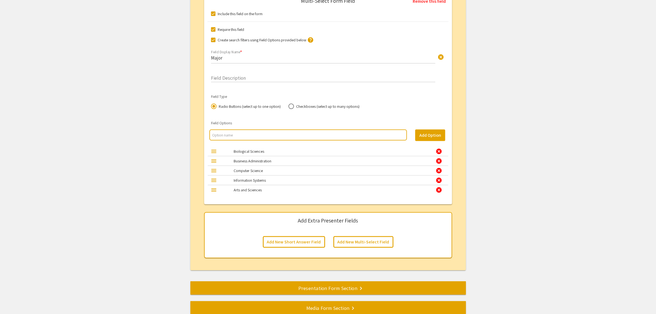
scroll to position [968, 0]
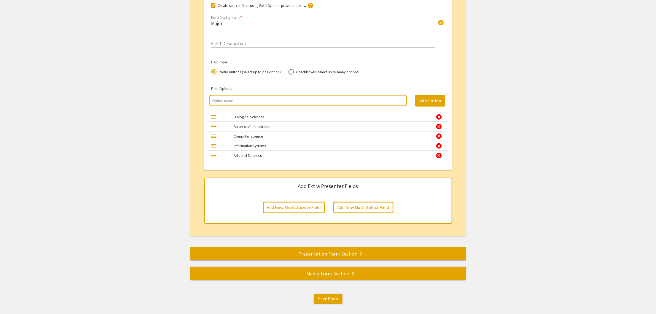
drag, startPoint x: 326, startPoint y: 251, endPoint x: 326, endPoint y: 248, distance: 2.8
click at [326, 251] on div "Presentation Form Section keyboard_arrow_right" at bounding box center [327, 254] width 275 height 8
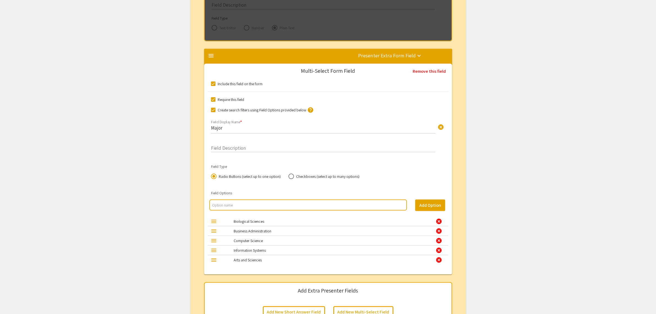
scroll to position [128, 0]
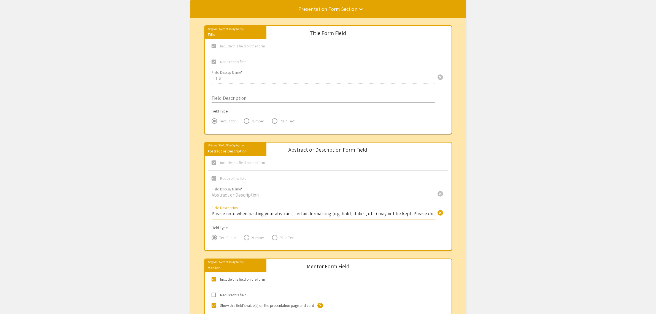
click at [273, 215] on input "Please note when pasting your abstract, certain formatting (e.g. bold, italics,…" at bounding box center [323, 213] width 223 height 6
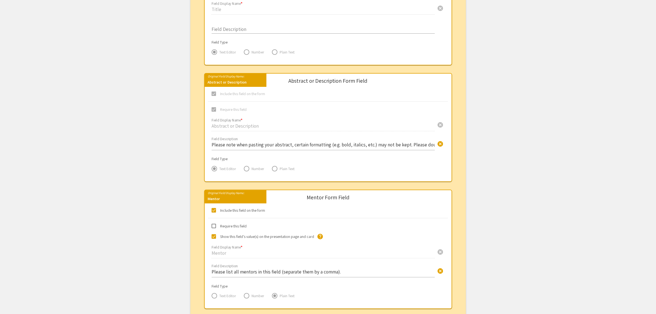
scroll to position [231, 0]
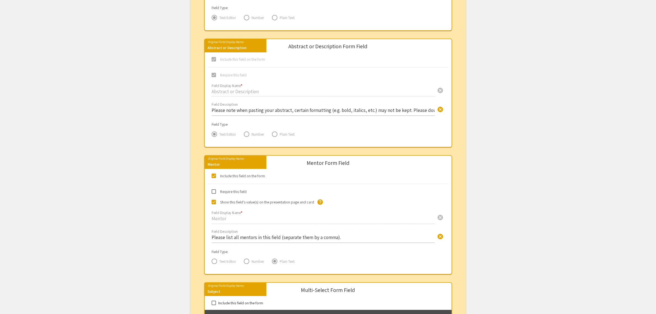
click at [237, 48] on div "Abstract or Description" at bounding box center [236, 48] width 62 height 7
click at [213, 59] on span at bounding box center [214, 59] width 4 height 4
drag, startPoint x: 340, startPoint y: 237, endPoint x: 208, endPoint y: 235, distance: 131.9
click at [208, 235] on div "Please list all mentors in this field (separate them by a comma). cancel Field …" at bounding box center [328, 238] width 248 height 21
paste input "List all mentors in this field, separated by commas"
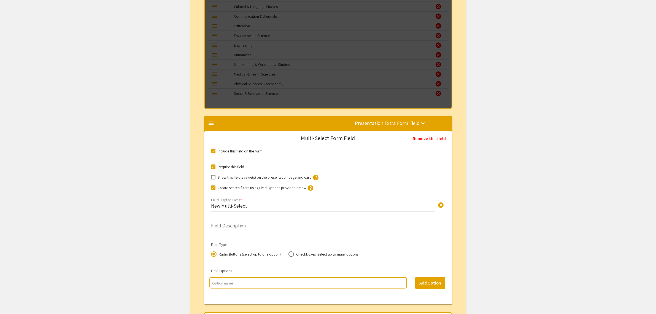
scroll to position [747, 0]
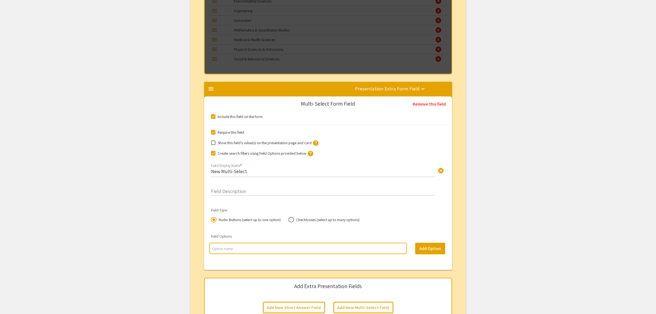
type input "List all mentors in this field, separated by commas."
click at [233, 170] on input "New Multi-Select" at bounding box center [323, 171] width 224 height 6
type input "Type of Research Project"
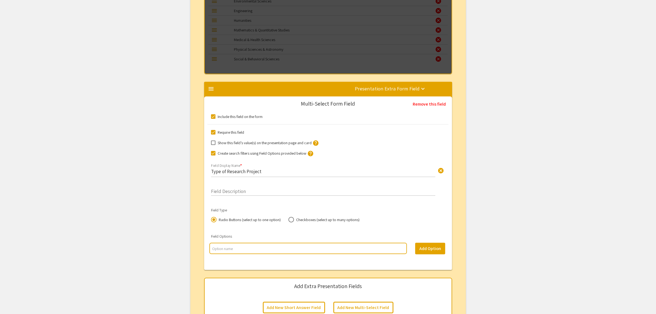
click at [231, 249] on input "multi select option input" at bounding box center [308, 249] width 192 height 6
click at [237, 248] on input "multi select option input" at bounding box center [308, 249] width 192 height 6
type input "SURA"
click at [432, 250] on button "Add Option" at bounding box center [430, 249] width 30 height 12
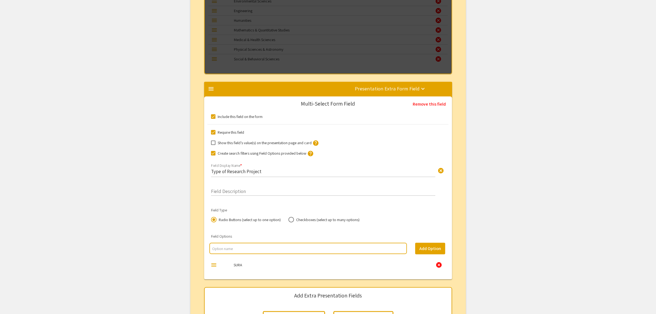
click at [259, 246] on input "multi select option input" at bounding box center [308, 249] width 192 height 6
type input "QSIURP"
click at [429, 250] on button "Add Option" at bounding box center [430, 249] width 30 height 12
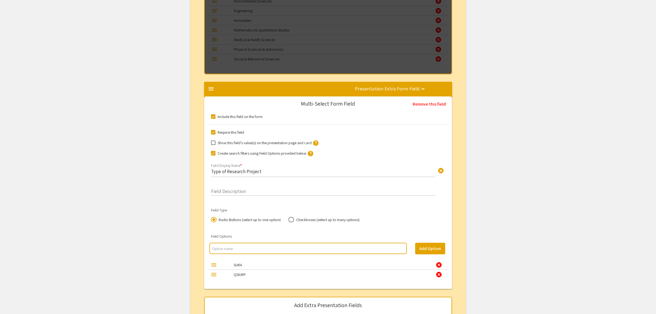
click at [256, 246] on input "multi select option input" at bounding box center [308, 249] width 192 height 6
type input "SRI"
click at [421, 251] on button "Add Option" at bounding box center [430, 249] width 30 height 12
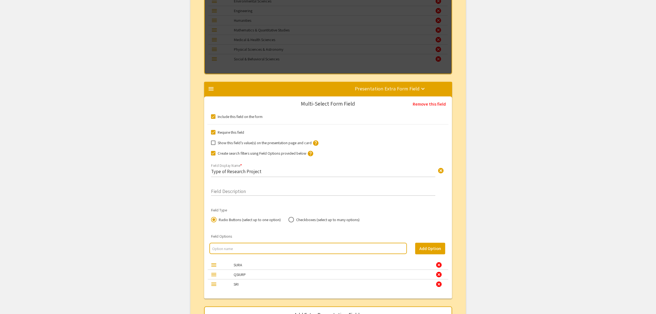
click at [227, 248] on input "multi select option input" at bounding box center [308, 249] width 192 height 6
type input "Internship within Qatar"
click at [436, 250] on button "Add Option" at bounding box center [430, 249] width 30 height 12
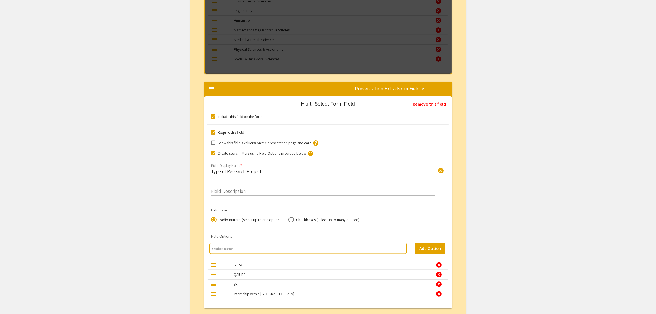
click at [264, 243] on div at bounding box center [307, 248] width 197 height 11
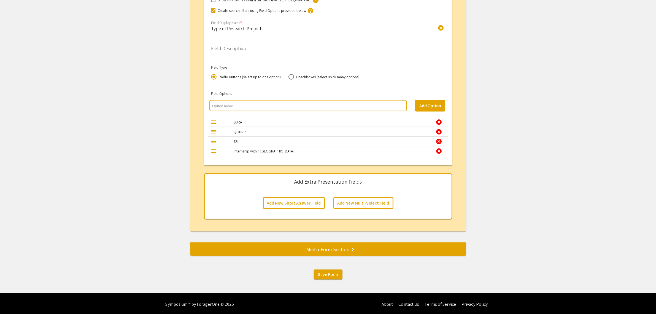
click at [246, 105] on input "multi select option input" at bounding box center [308, 106] width 192 height 6
click at [220, 104] on input "Intership outside" at bounding box center [308, 106] width 192 height 6
click at [253, 106] on input "Internship outside" at bounding box center [308, 106] width 192 height 6
click at [244, 103] on input "Internship outside Qatar" at bounding box center [308, 106] width 192 height 6
click at [245, 103] on input "Internship outside Qatar" at bounding box center [308, 106] width 192 height 6
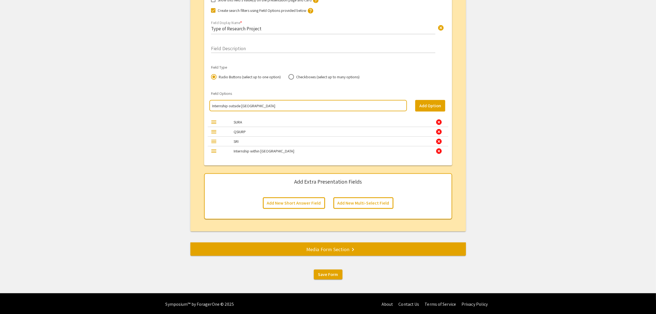
click at [245, 103] on input "Internship outside Qatar" at bounding box center [308, 106] width 192 height 6
type input "Internship outside Qatar"
click at [316, 204] on button "Add New Short Answer Field" at bounding box center [294, 203] width 62 height 12
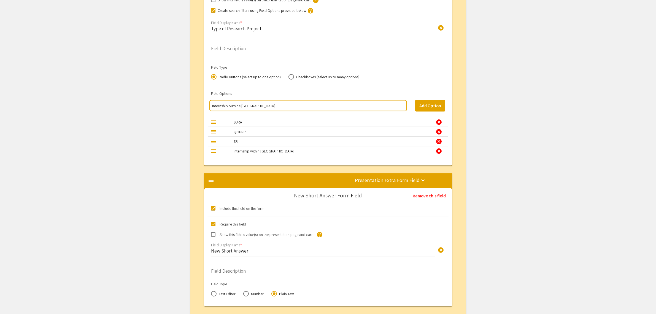
scroll to position [1031, 0]
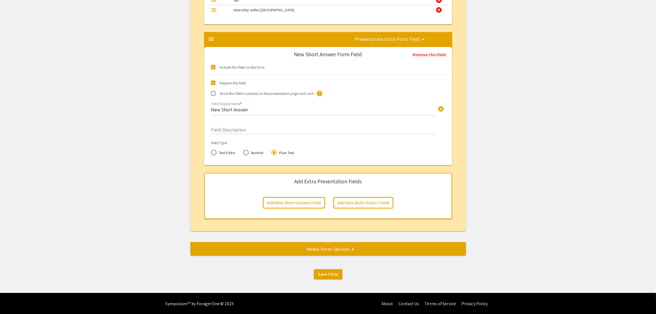
click at [213, 82] on span at bounding box center [213, 83] width 4 height 4
click at [213, 85] on input "Require this field" at bounding box center [213, 85] width 0 height 0
checkbox input "false"
click at [225, 110] on input "New Short Answer" at bounding box center [323, 109] width 224 height 6
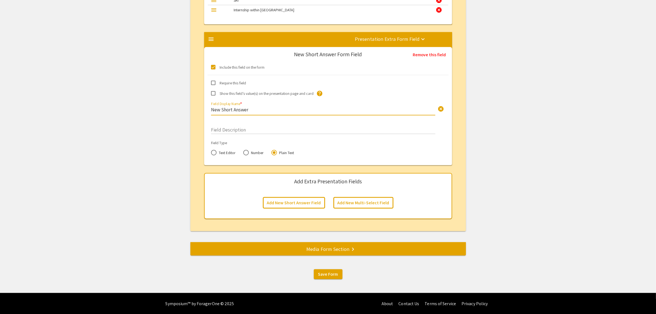
click at [225, 110] on input "New Short Answer" at bounding box center [323, 109] width 224 height 6
paste input "If you selected the Internship option, whether in Qatar or abroad, please speci…"
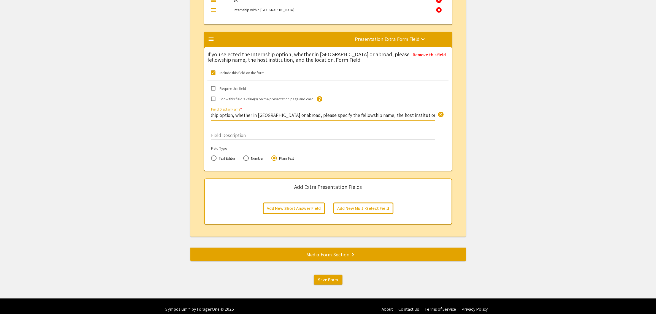
type input "If you selected the Internship option, whether in Qatar or abroad, please speci…"
click at [355, 208] on button "Add New Multi-Select Field" at bounding box center [363, 208] width 60 height 12
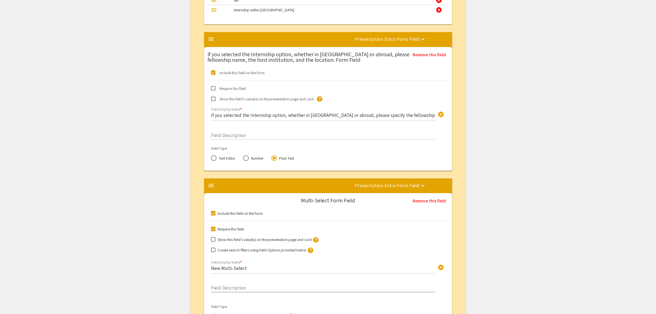
scroll to position [1208, 0]
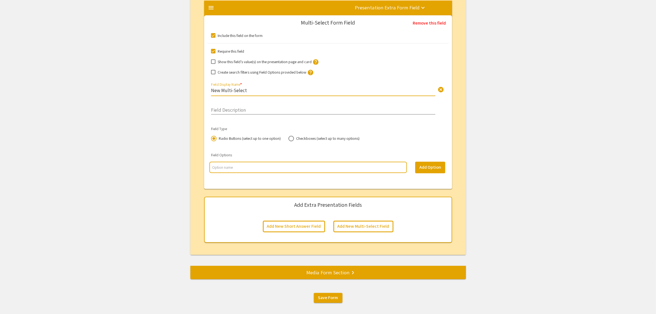
click at [232, 89] on input "New Multi-Select" at bounding box center [323, 90] width 224 height 6
paste input "Confirm that you have worked closely with your research mentor on your poster b…"
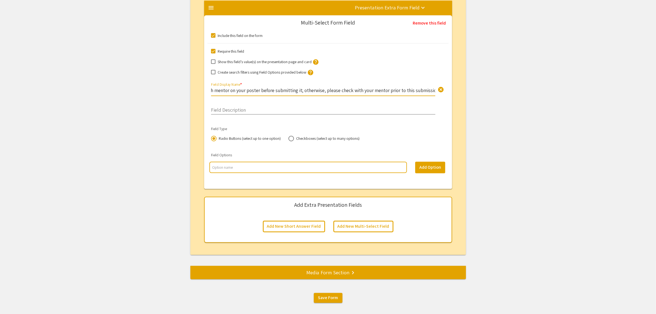
type input "Confirm that you have worked closely with your research mentor on your poster b…"
click at [231, 165] on input "multi select option input" at bounding box center [308, 168] width 192 height 6
paste input "Yes I acknowledge this"
type input "Yes I acknowledge this."
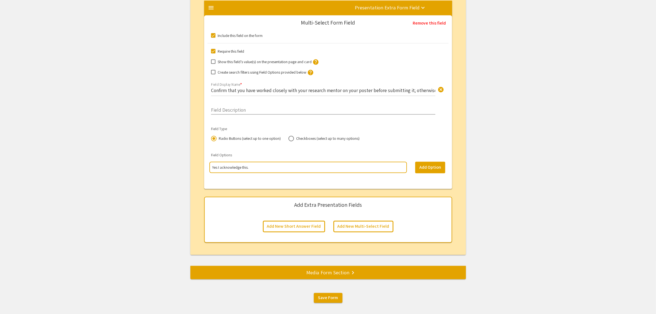
click at [338, 270] on div "Media Form Section keyboard_arrow_right" at bounding box center [327, 273] width 275 height 8
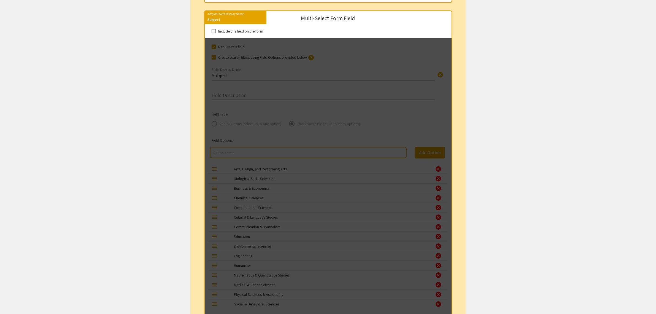
scroll to position [147, 0]
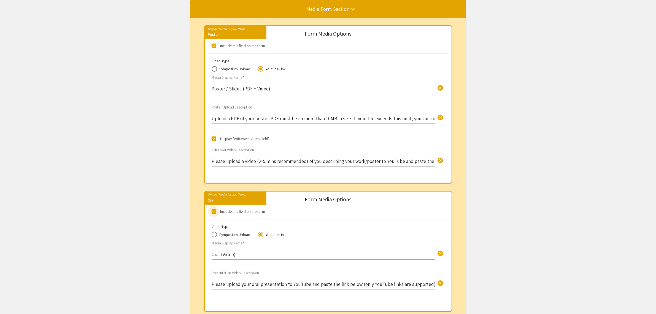
click at [213, 211] on span at bounding box center [214, 211] width 4 height 4
click at [213, 213] on input "Include this field on the form" at bounding box center [213, 213] width 0 height 0
checkbox input "false"
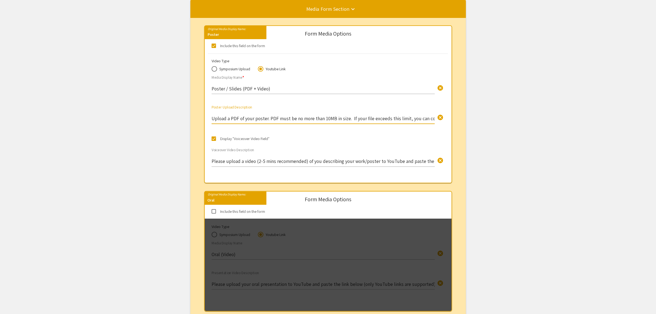
click at [245, 119] on input "Upload a PDF of your poster. PDF must be no more than 10MB in size. If your fil…" at bounding box center [323, 118] width 223 height 6
drag, startPoint x: 244, startPoint y: 117, endPoint x: 227, endPoint y: 118, distance: 17.4
click at [227, 118] on input "Upload a PDF of your poster. PDF must be no more than 10MB in size. If your fil…" at bounding box center [323, 118] width 223 height 6
click at [250, 118] on input "Upload your poster. PDF must be no more than 10MB in size. If your file exceeds…" at bounding box center [323, 118] width 223 height 6
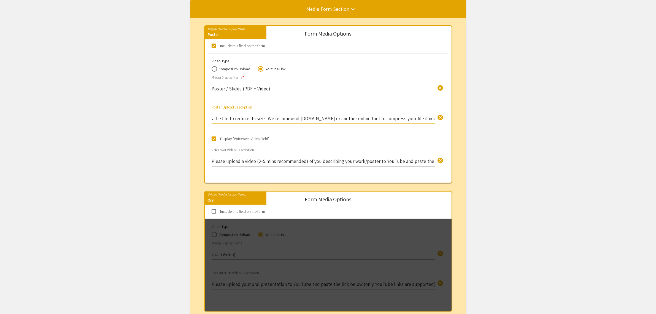
drag, startPoint x: 264, startPoint y: 119, endPoint x: 472, endPoint y: 129, distance: 208.2
click at [472, 129] on app-submissions-form-editor "Presentation Submission Form Editor Below you can edit the configuration and ap…" at bounding box center [328, 200] width 656 height 626
click at [365, 118] on input "Upload your poster here. PDF must be no more than 10MB in size. If your file ex…" at bounding box center [323, 118] width 223 height 6
drag, startPoint x: 261, startPoint y: 118, endPoint x: 514, endPoint y: 128, distance: 253.0
click at [514, 128] on app-submissions-form-editor "Presentation Submission Form Editor Below you can edit the configuration and ap…" at bounding box center [328, 200] width 656 height 626
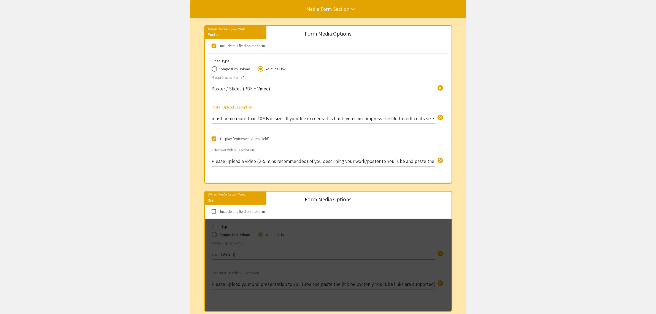
scroll to position [0, 56]
type input "Upload your poster here. PDF must be no more than 10MB in size. If your file ex…"
click at [213, 139] on span at bounding box center [214, 138] width 4 height 4
click at [213, 141] on input "Display "Voiceover Video Field"" at bounding box center [213, 141] width 0 height 0
checkbox input "false"
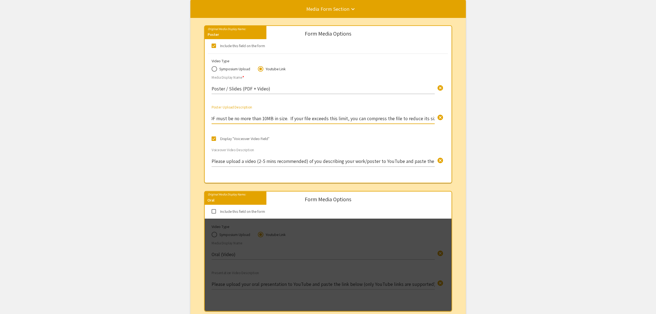
scroll to position [0, 0]
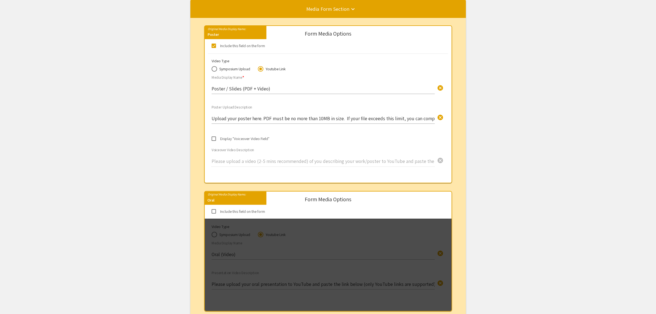
click at [214, 69] on span at bounding box center [214, 69] width 0 height 0
click at [214, 69] on input "Symposium Upload" at bounding box center [215, 69] width 6 height 6
radio input "true"
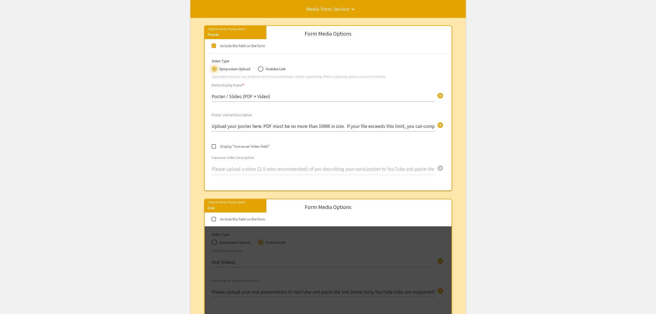
click at [269, 95] on input "Poster / Slides (PDF + Video)" at bounding box center [323, 96] width 223 height 6
drag, startPoint x: 226, startPoint y: 97, endPoint x: 291, endPoint y: 96, distance: 65.3
click at [291, 96] on input "Poster / Slides (PDF + Video)" at bounding box center [323, 96] width 223 height 6
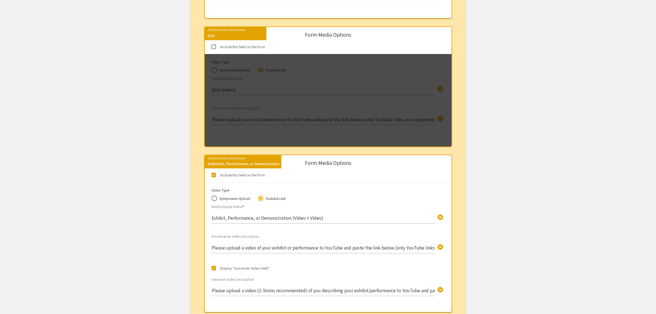
scroll to position [354, 0]
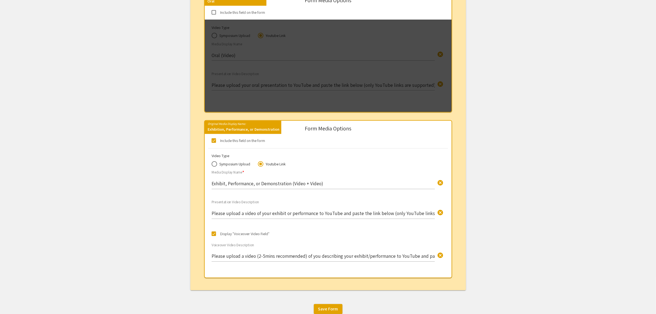
type input "Poster"
click at [213, 141] on span at bounding box center [214, 140] width 4 height 4
click at [213, 143] on input "Include this field on the form" at bounding box center [213, 143] width 0 height 0
checkbox input "false"
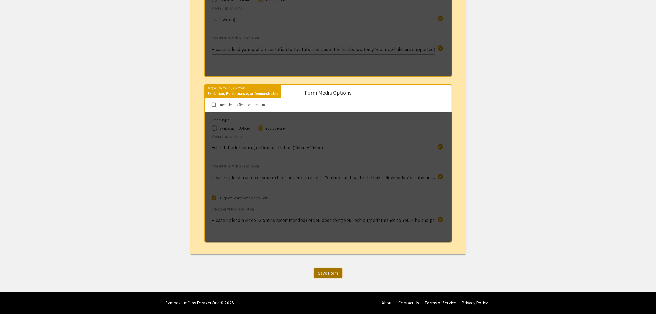
click at [326, 272] on span "Save Form" at bounding box center [328, 273] width 20 height 6
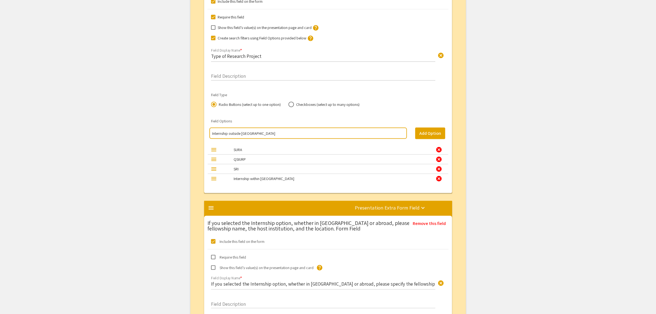
scroll to position [897, 0]
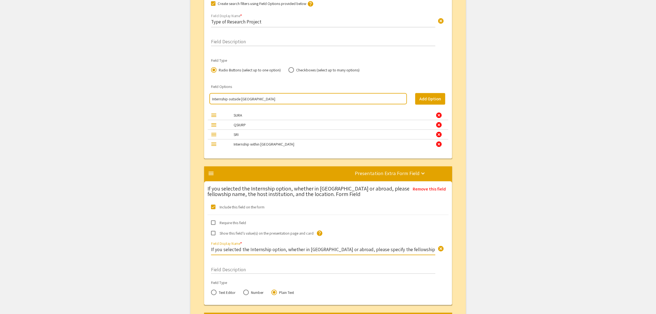
click at [256, 250] on input "If you selected the Internship option, whether in Qatar or abroad, please speci…" at bounding box center [323, 249] width 224 height 6
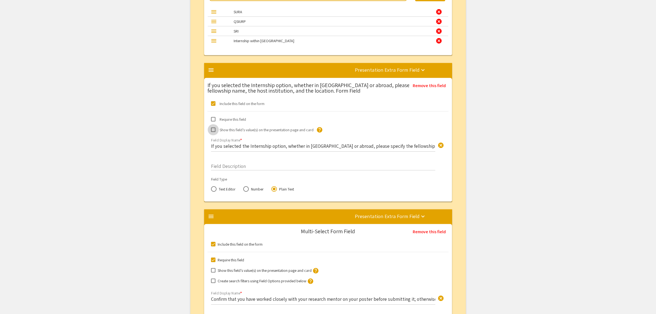
click at [213, 129] on span at bounding box center [213, 130] width 4 height 4
click at [213, 132] on input "Show this field’s value(s) on the presentation page and card" at bounding box center [213, 132] width 0 height 0
checkbox input "true"
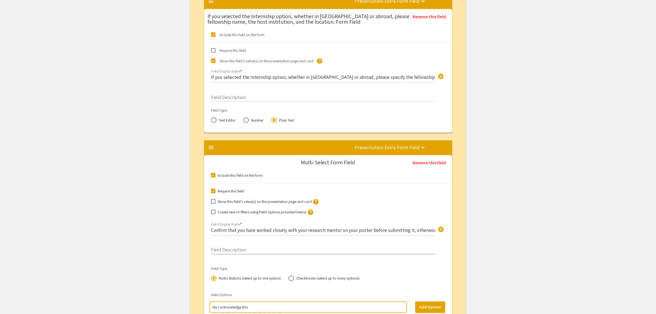
scroll to position [1138, 0]
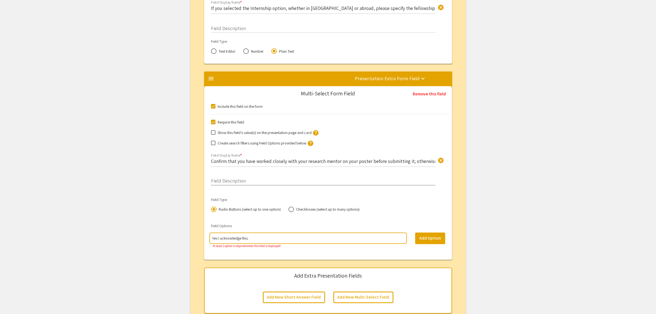
click at [249, 238] on input "Yes I acknowledge this." at bounding box center [308, 238] width 192 height 6
click at [262, 238] on input "Yes I acknowledge this." at bounding box center [308, 238] width 192 height 6
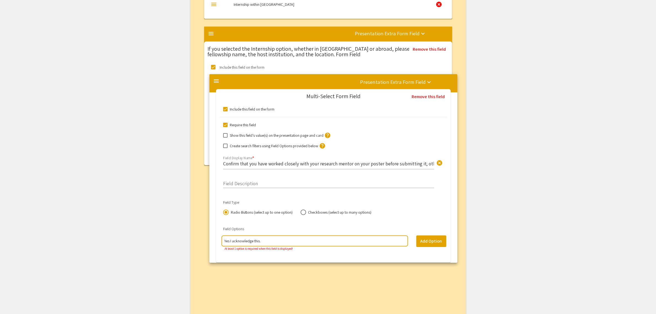
drag, startPoint x: 262, startPoint y: 238, endPoint x: 262, endPoint y: 242, distance: 4.1
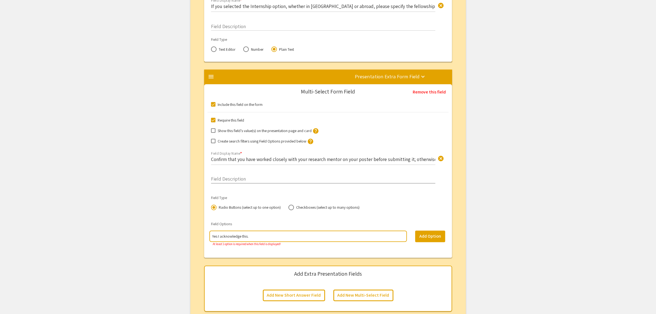
scroll to position [1174, 0]
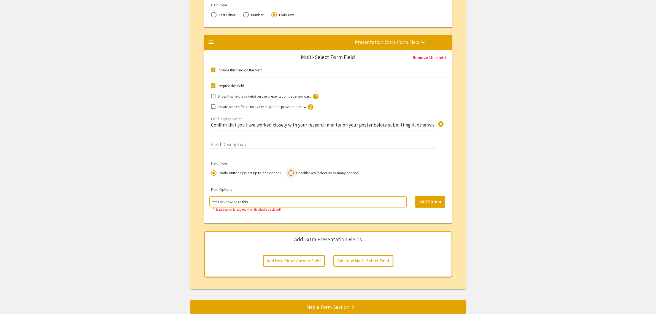
click at [294, 173] on span "Checkboxes (select up to many options)" at bounding box center [327, 173] width 66 height 6
click at [293, 173] on input "Checkboxes (select up to many options)" at bounding box center [291, 173] width 6 height 6
radio input "true"
click at [431, 200] on button "Add Option" at bounding box center [430, 202] width 30 height 12
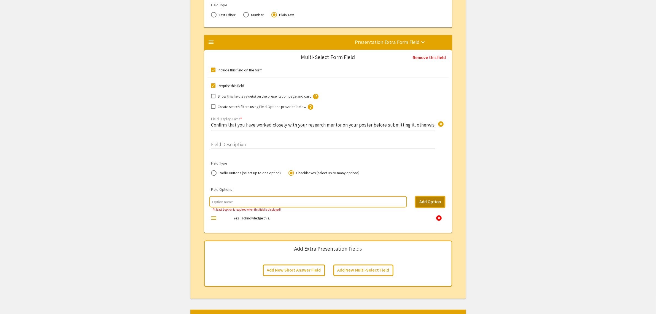
scroll to position [1242, 0]
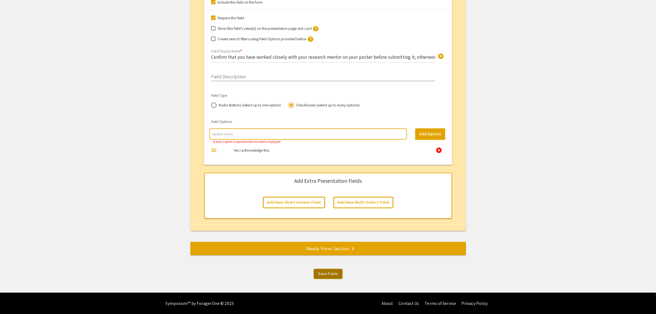
click at [331, 273] on span "Save Form" at bounding box center [328, 274] width 20 height 6
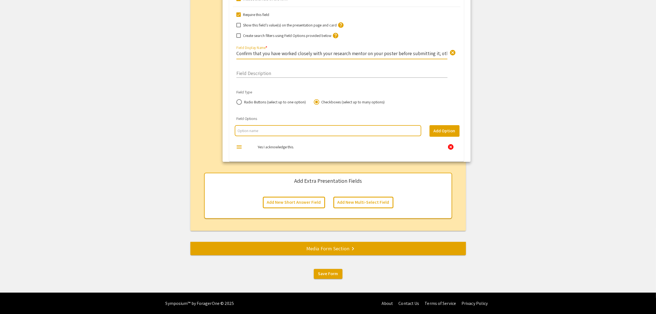
scroll to position [0, 126]
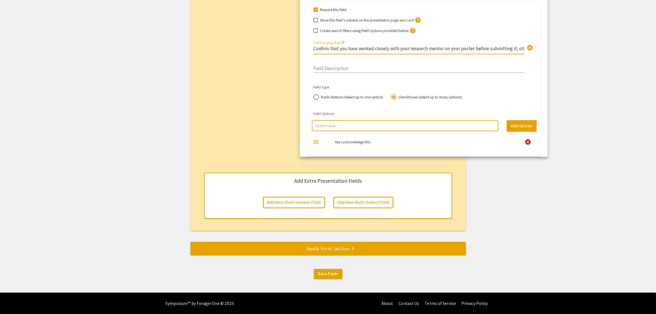
drag, startPoint x: 338, startPoint y: 57, endPoint x: 354, endPoint y: 54, distance: 16.3
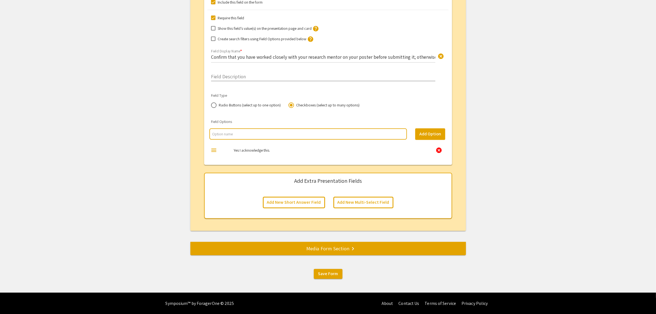
click at [389, 55] on input "Confirm that you have worked closely with your research mentor on your poster b…" at bounding box center [323, 57] width 224 height 6
click at [419, 54] on input "Confirm that you have worked closely with your research mentor on your poster b…" at bounding box center [323, 57] width 224 height 6
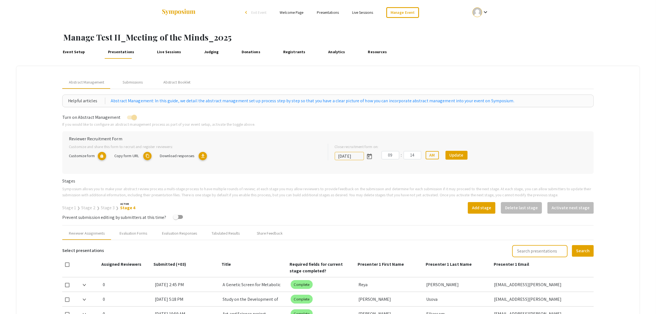
click at [247, 12] on div "arrow_back_ios" at bounding box center [246, 12] width 3 height 3
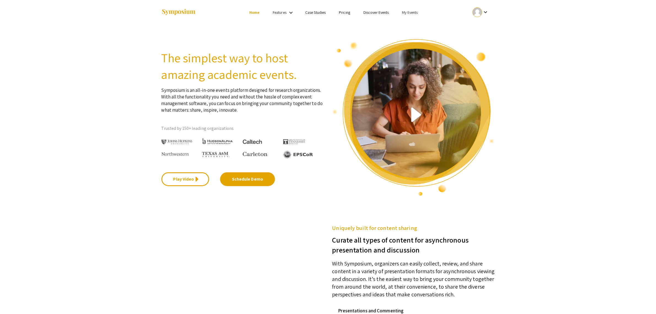
click at [412, 13] on link "My Events" at bounding box center [410, 12] width 16 height 5
click at [413, 23] on button "Events I've organized" at bounding box center [417, 24] width 47 height 13
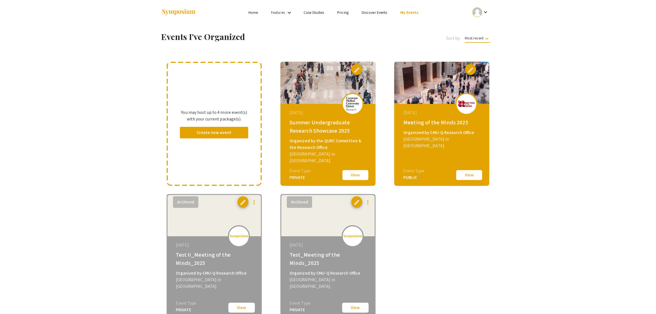
click at [471, 176] on button "View" at bounding box center [469, 175] width 28 height 12
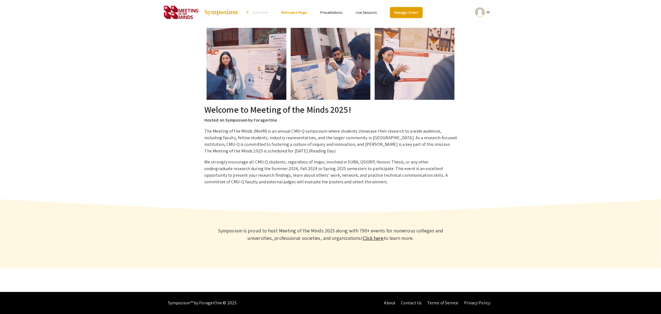
click at [400, 10] on link "Manage Event" at bounding box center [406, 12] width 32 height 11
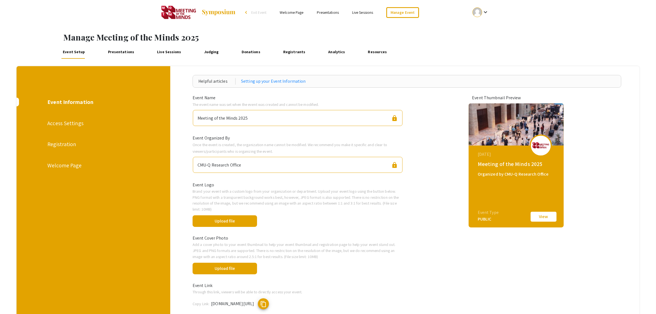
click at [121, 52] on link "Presentations" at bounding box center [120, 51] width 29 height 13
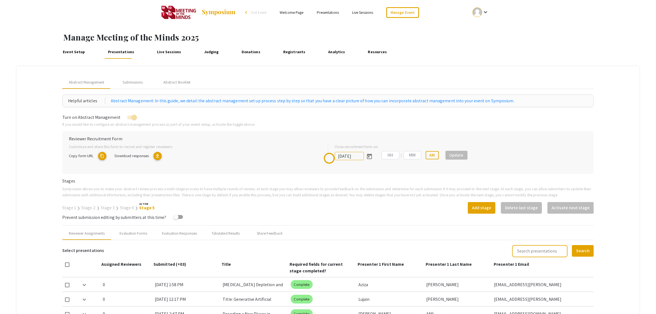
type input "[DATE]"
type input "12"
type input "00"
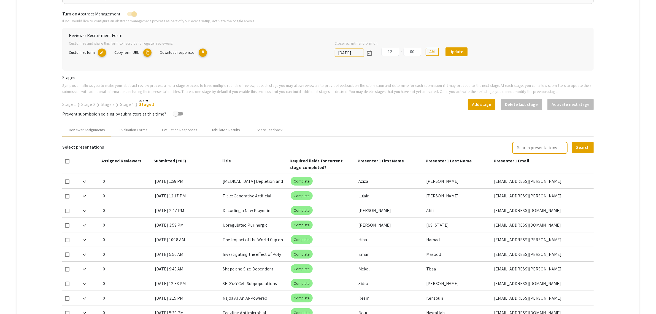
click at [171, 180] on div "[DATE] 1:58 PM" at bounding box center [186, 181] width 63 height 14
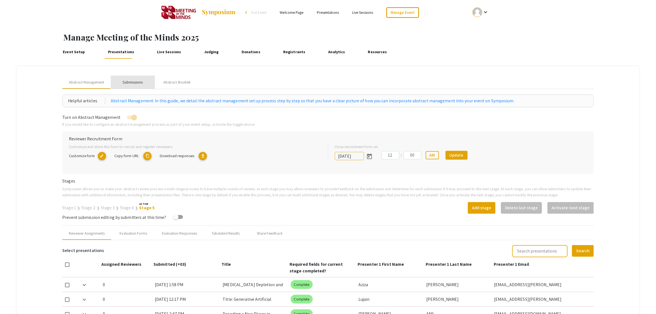
click at [132, 82] on div "Submissions" at bounding box center [133, 82] width 20 height 6
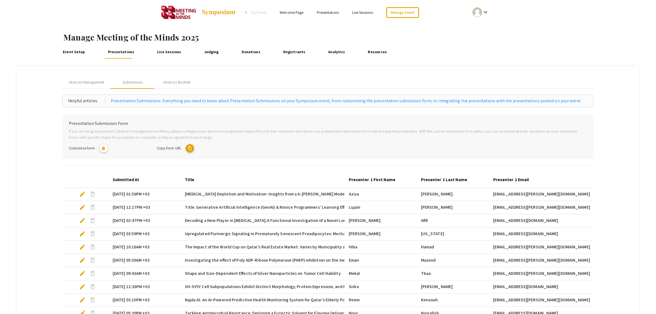
click at [134, 194] on mat-cell "[DATE] 01:58PM +03" at bounding box center [144, 194] width 72 height 13
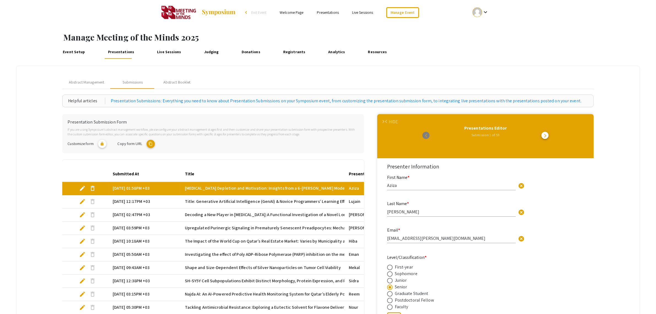
select select "custom"
type input "0"
select select "custom"
type input "1"
select select "auto"
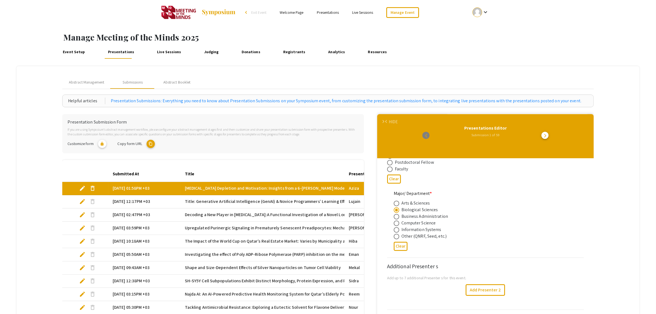
scroll to position [103, 0]
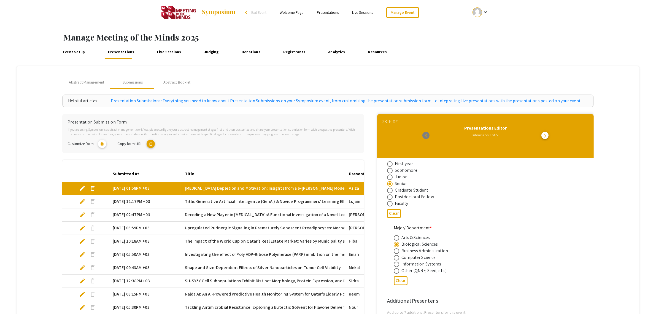
drag, startPoint x: 58, startPoint y: 39, endPoint x: 44, endPoint y: 36, distance: 14.4
click at [44, 36] on div "Manage Meeting of the Minds 2025 Event Setup Presentations Live Sessions Judgin…" at bounding box center [328, 197] width 656 height 345
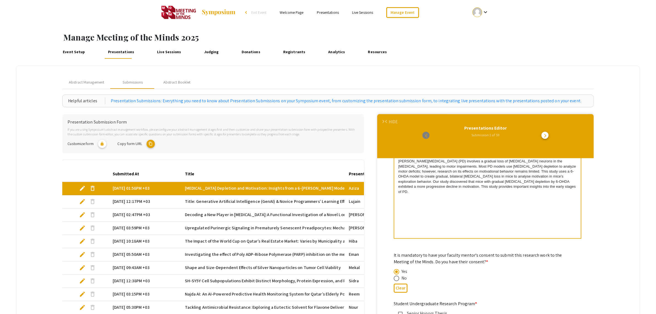
scroll to position [551, 0]
